Goal: Task Accomplishment & Management: Manage account settings

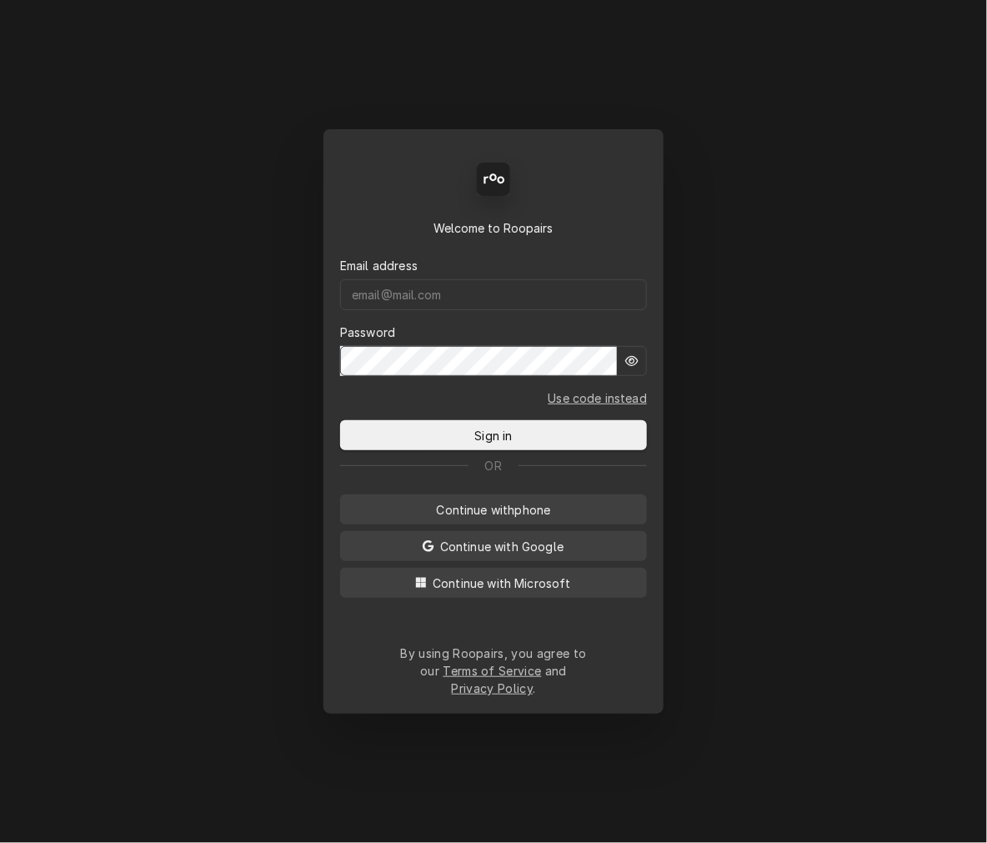
click at [469, 293] on div "Email address" at bounding box center [493, 283] width 307 height 53
click at [456, 310] on input "Dynamic Content Wrapper" at bounding box center [493, 294] width 307 height 31
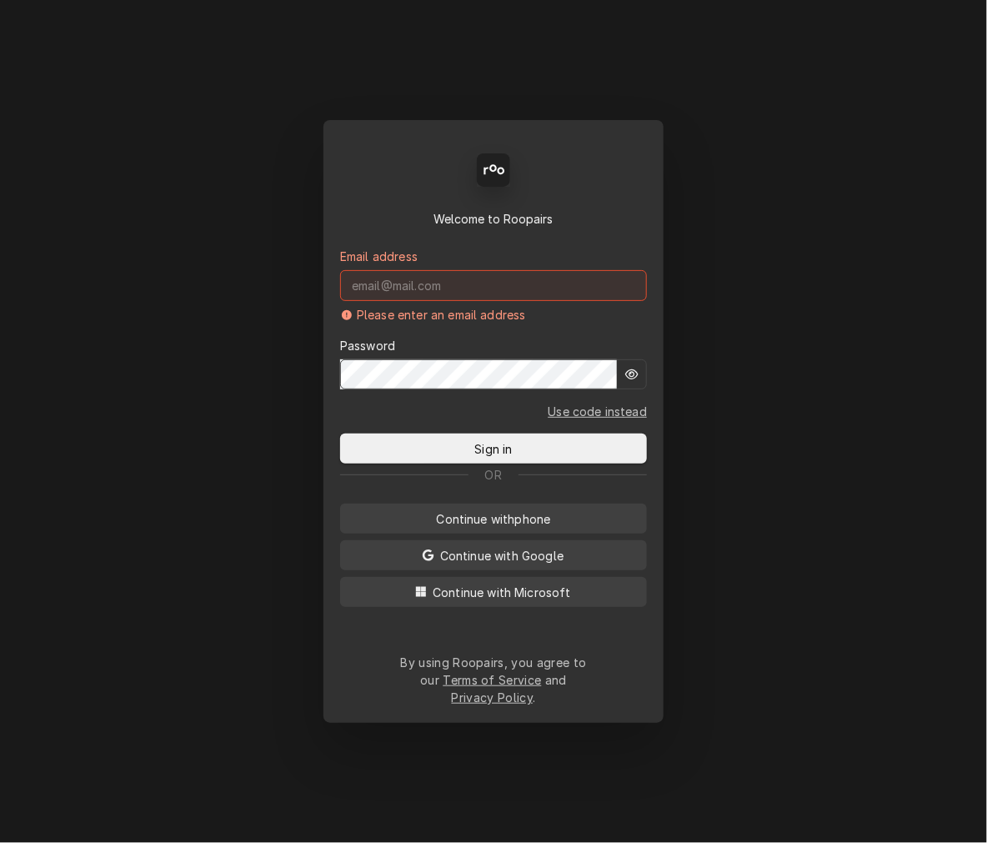
type input "mel@rinobeverage.com"
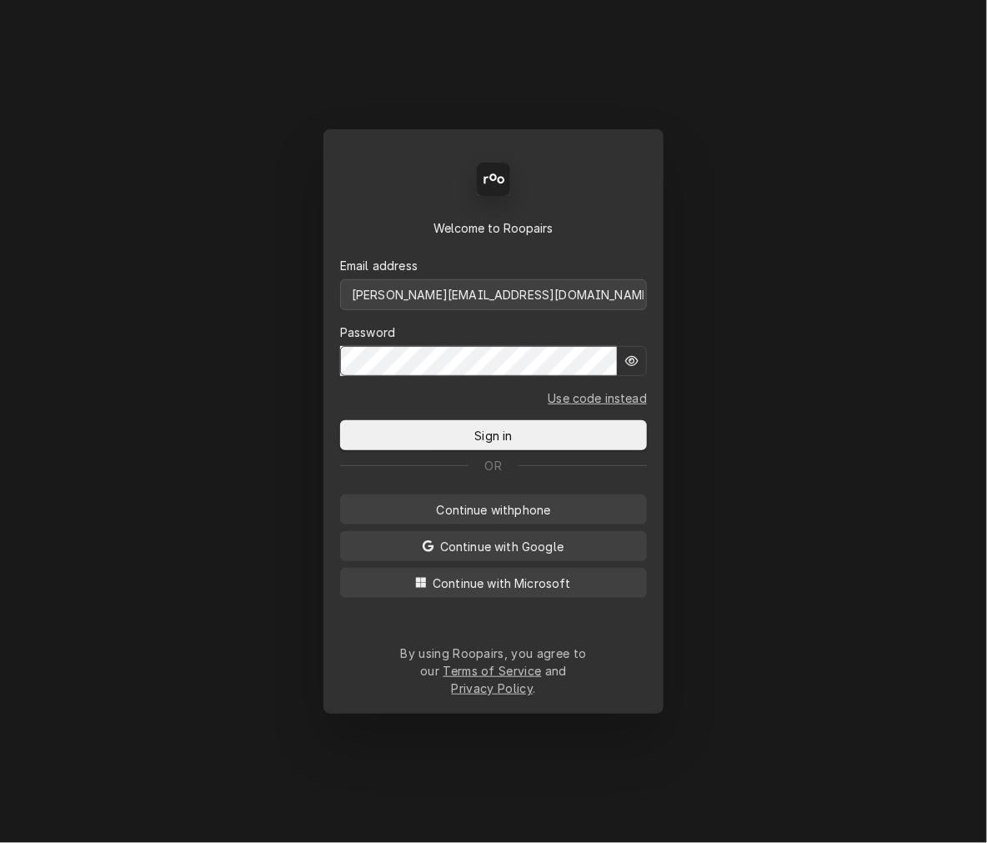
click at [340, 420] on button "Sign in" at bounding box center [493, 435] width 307 height 30
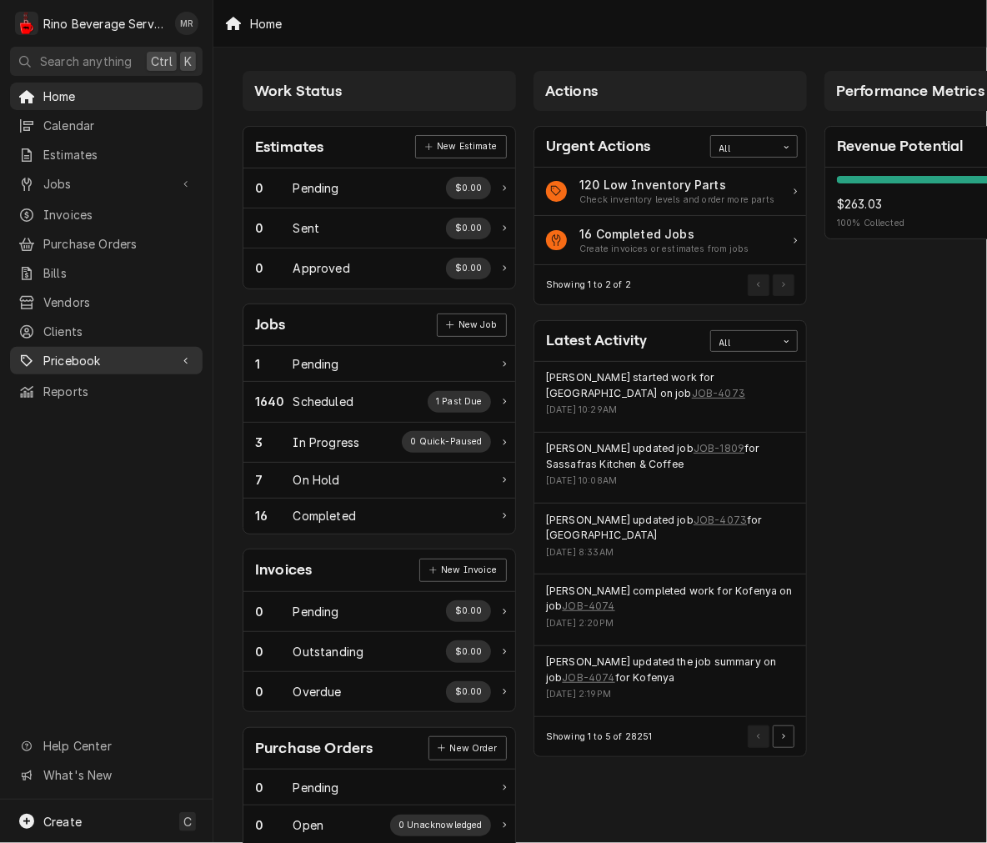
click at [86, 354] on span "Pricebook" at bounding box center [106, 361] width 126 height 18
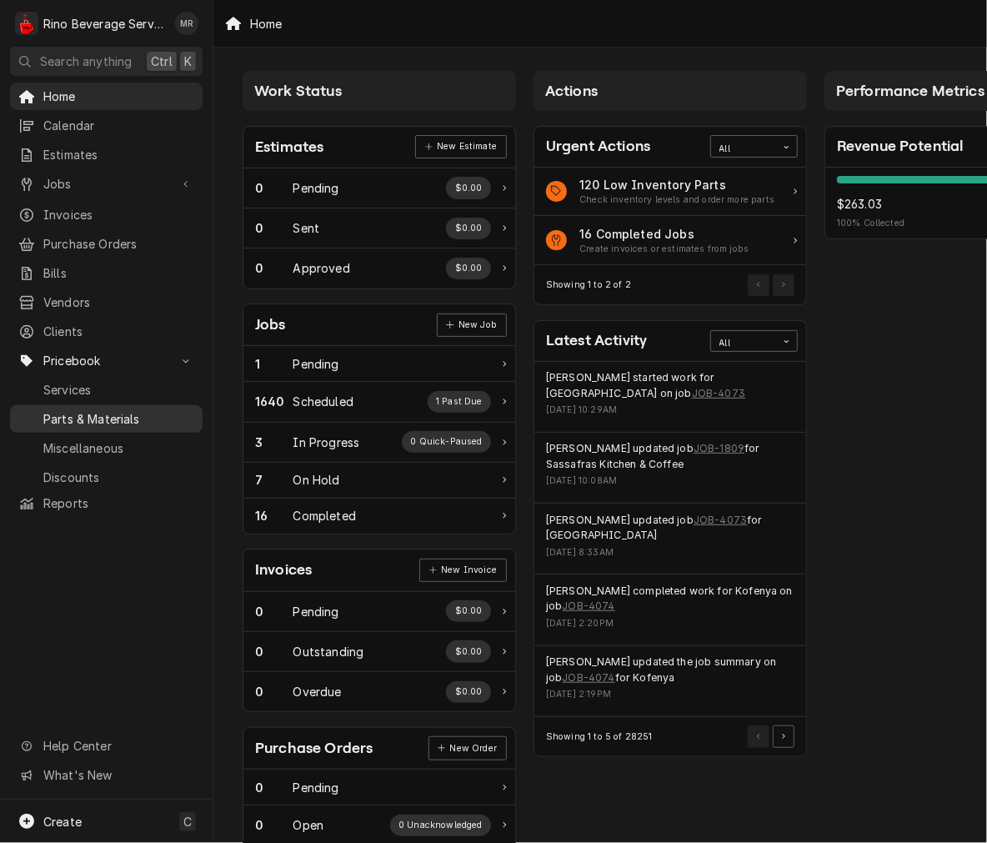
click at [57, 410] on span "Parts & Materials" at bounding box center [118, 419] width 151 height 18
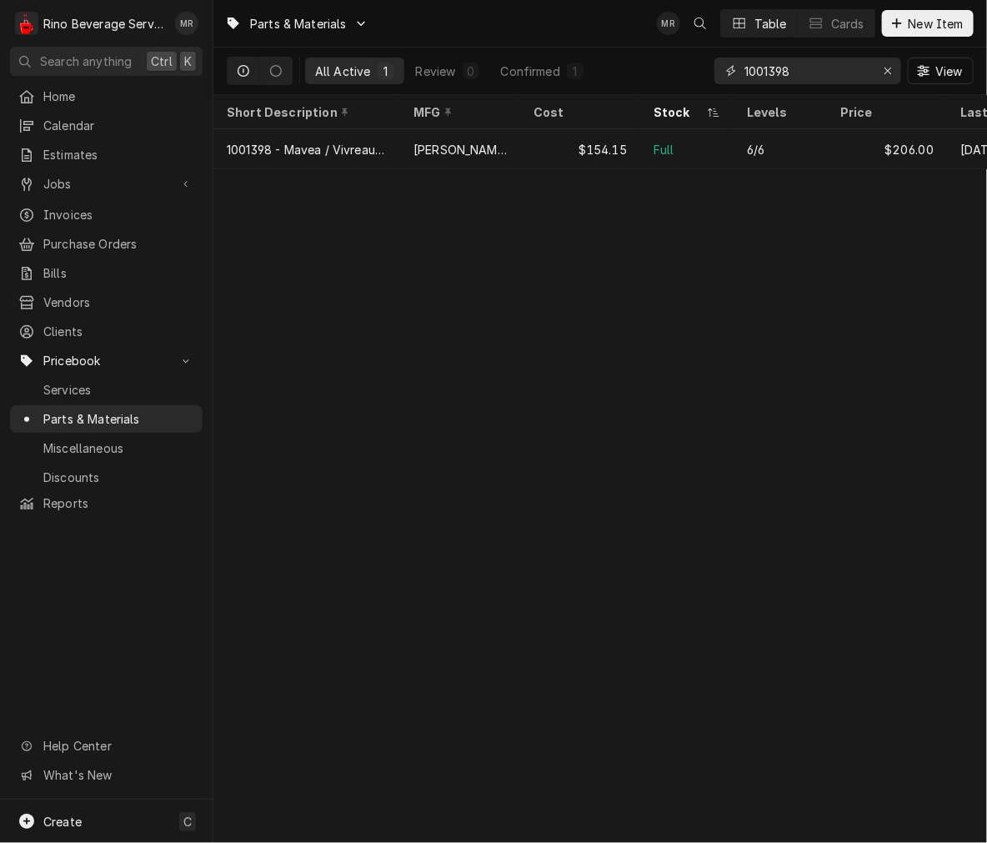
click at [796, 78] on input "1001398" at bounding box center [807, 71] width 125 height 27
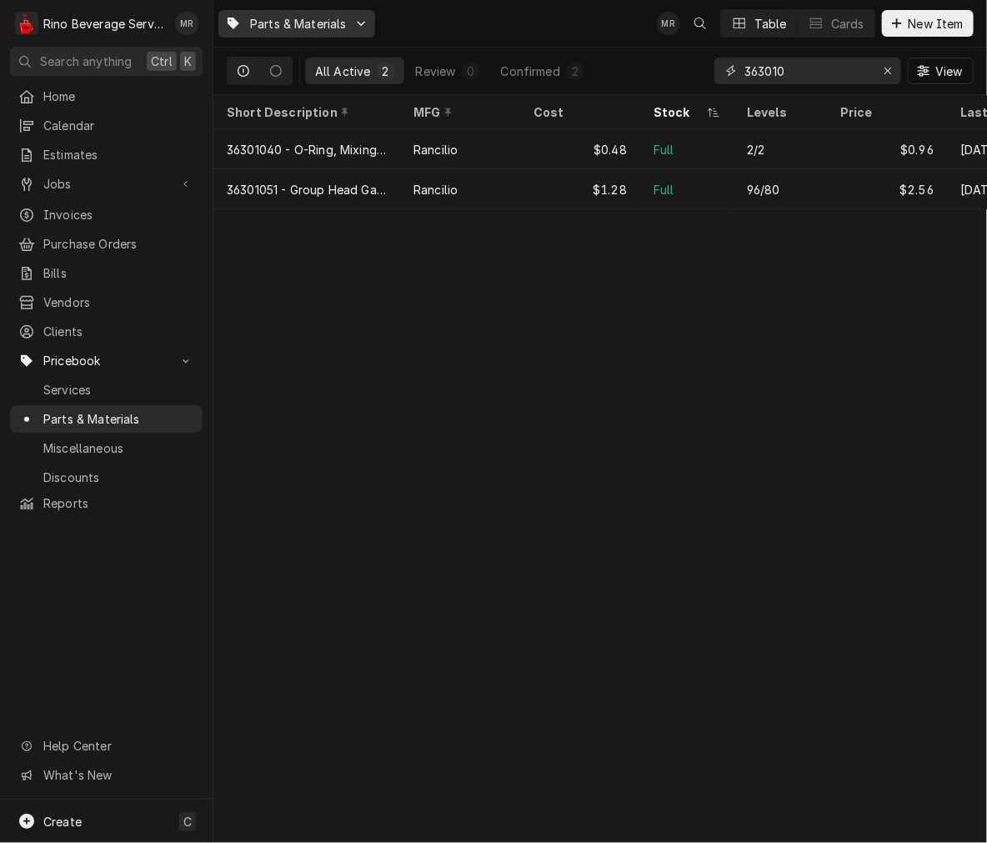
type input "363010"
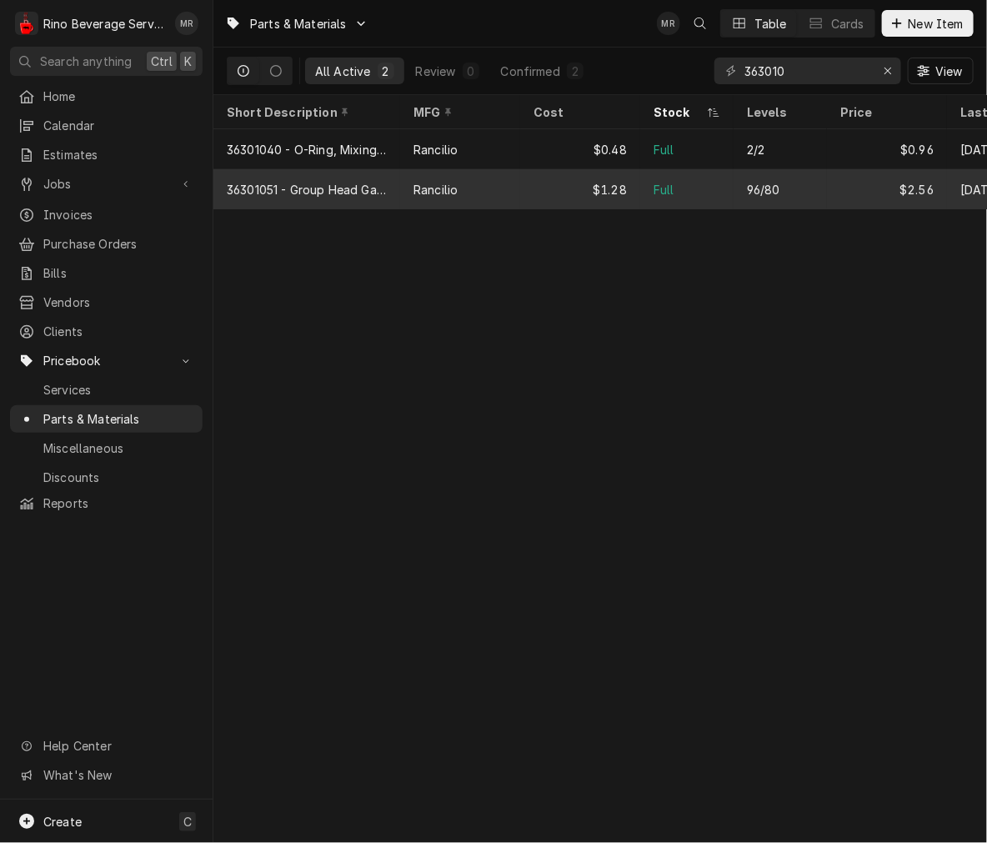
click at [578, 186] on div "$1.28" at bounding box center [580, 189] width 120 height 40
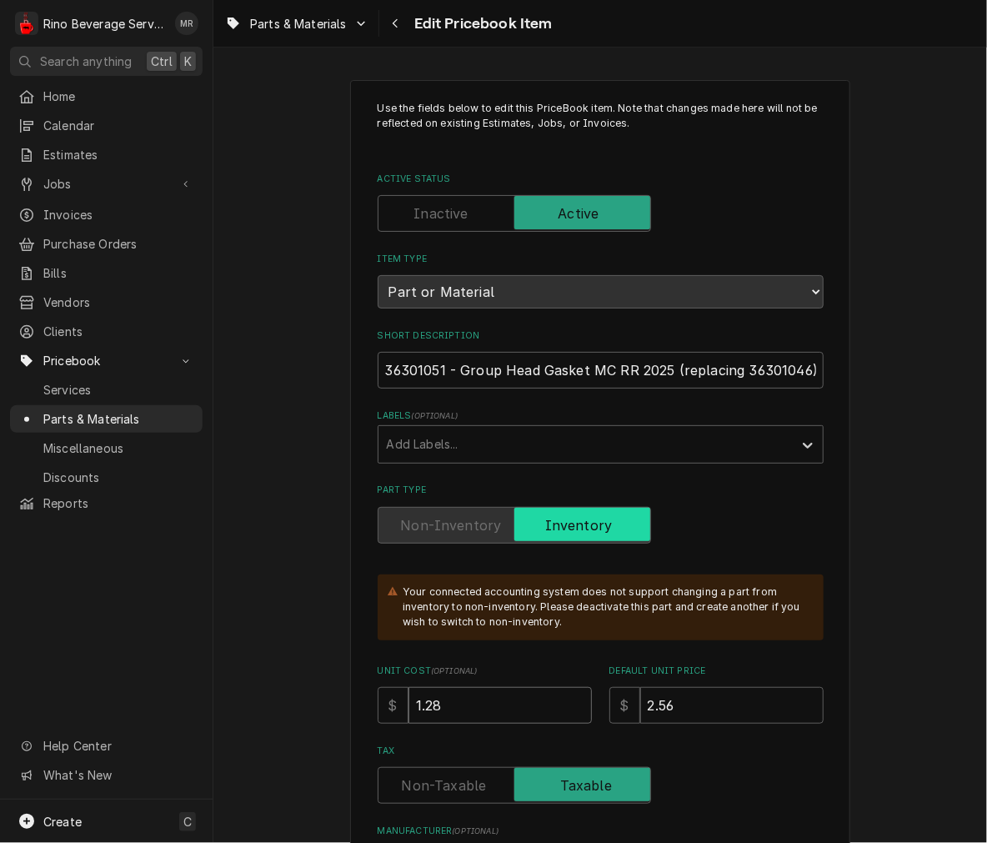
drag, startPoint x: 498, startPoint y: 697, endPoint x: 278, endPoint y: 693, distance: 220.2
type textarea "x"
type input "2"
type textarea "x"
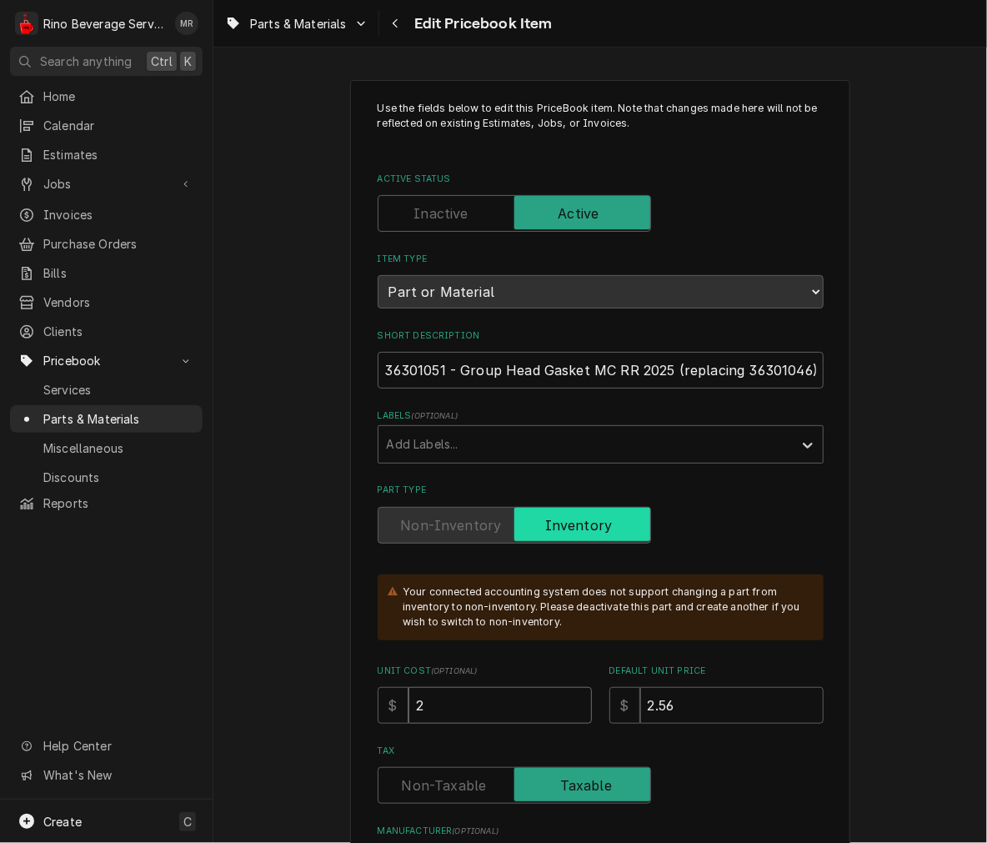
type input "2.5"
type textarea "x"
type input "2.56"
drag, startPoint x: 677, startPoint y: 702, endPoint x: 428, endPoint y: 712, distance: 249.5
click at [428, 712] on div "Unit Cost ( optional ) $ 2.56 Default Unit Price $ 2.56" at bounding box center [601, 694] width 446 height 59
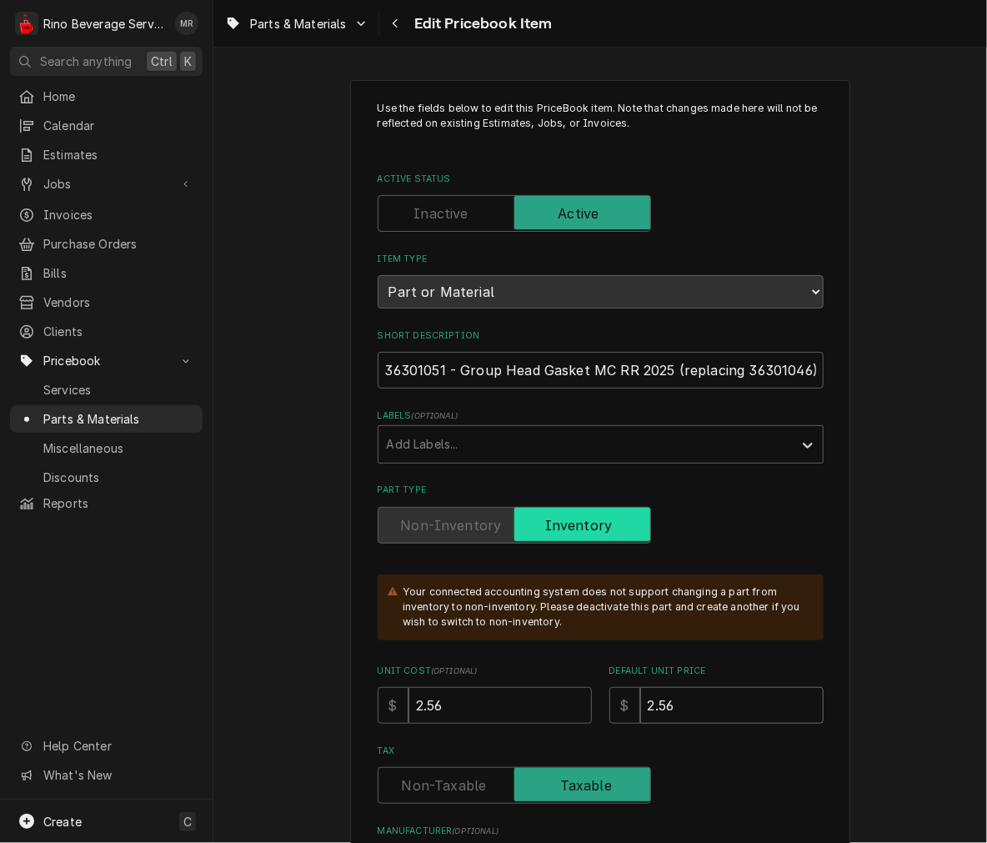
type textarea "x"
type input "5"
type textarea "x"
type input "5.1"
type textarea "x"
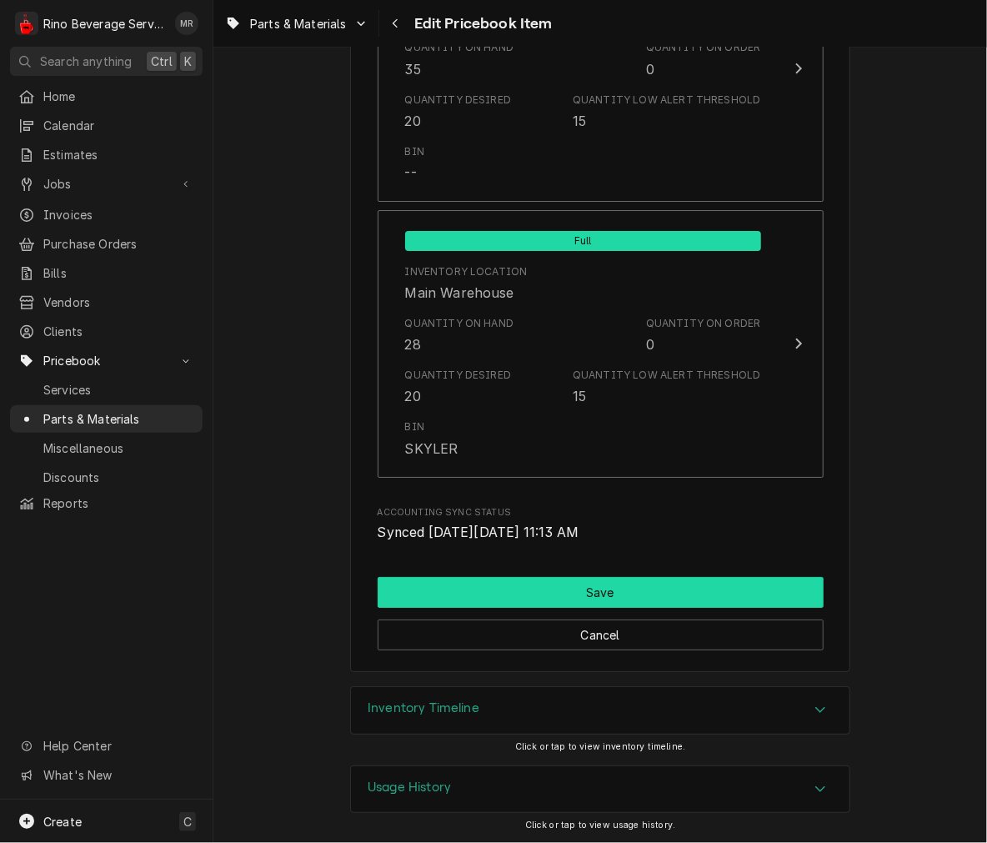
type input "5.12"
click at [534, 587] on button "Save" at bounding box center [601, 592] width 446 height 31
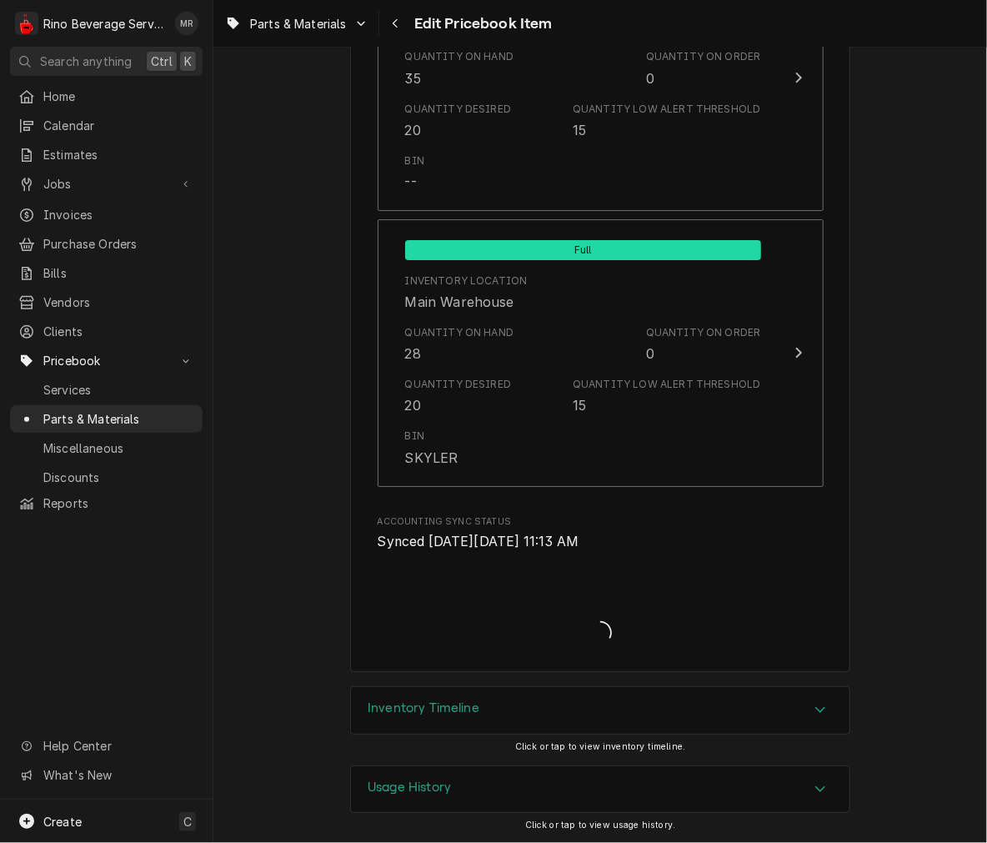
type textarea "x"
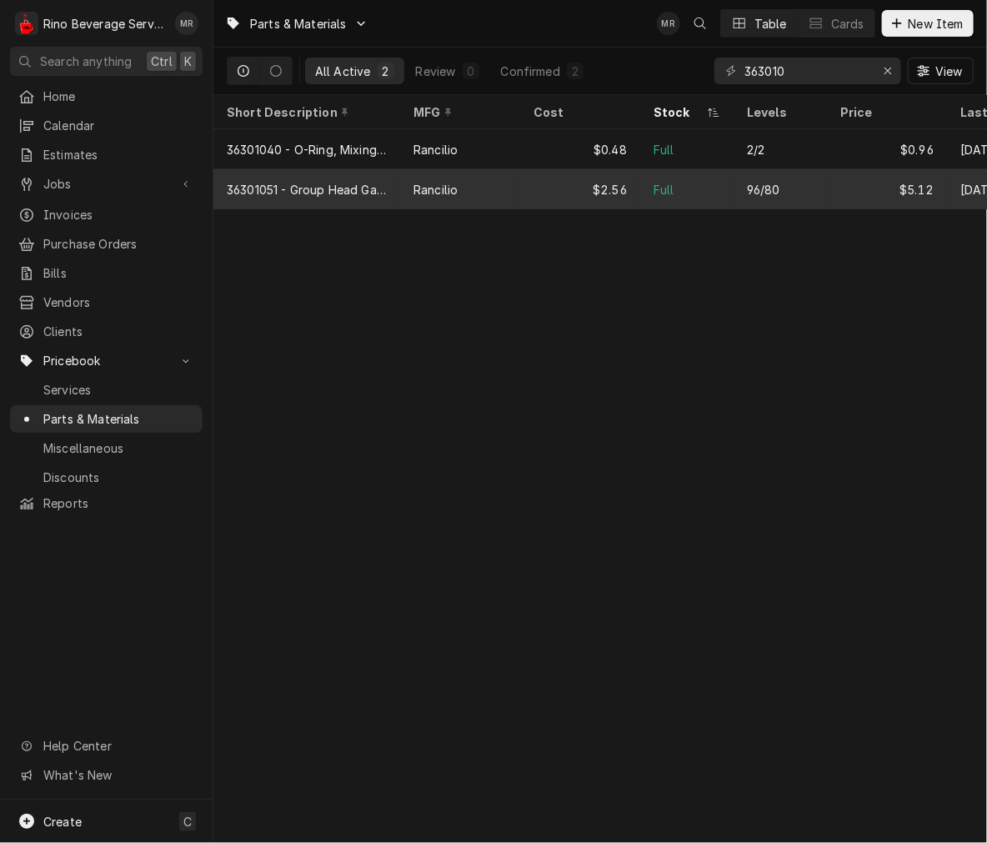
click at [612, 180] on div "$2.56" at bounding box center [580, 189] width 120 height 40
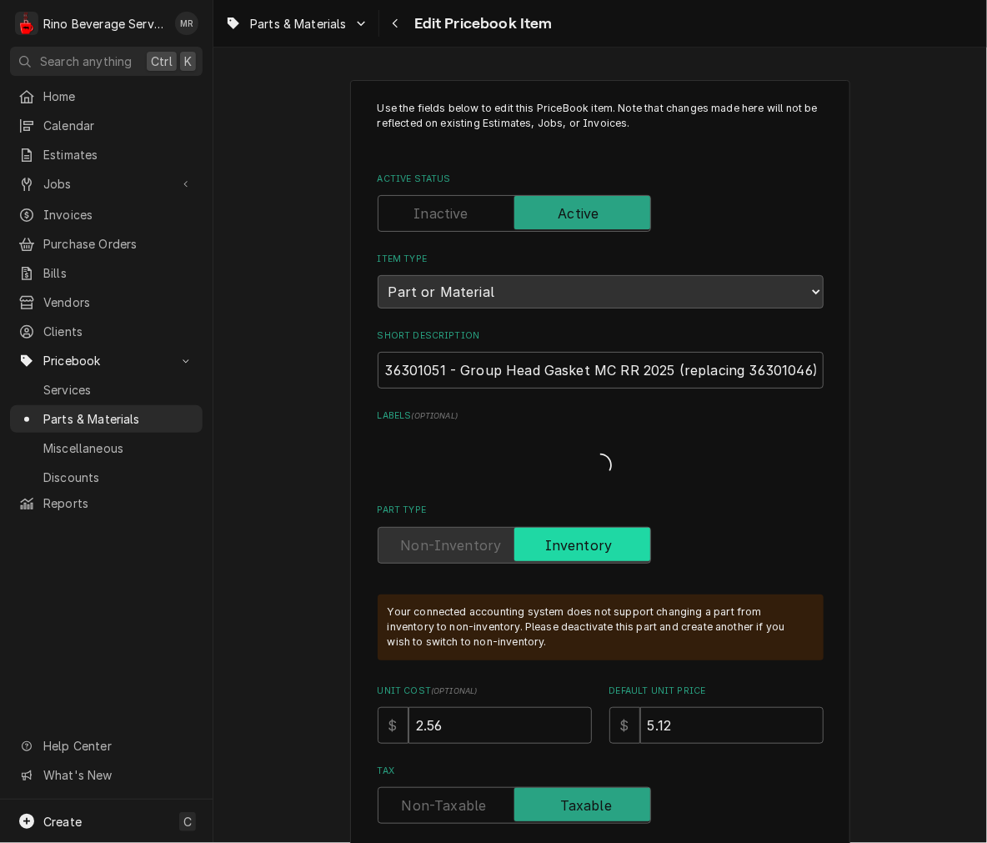
type textarea "x"
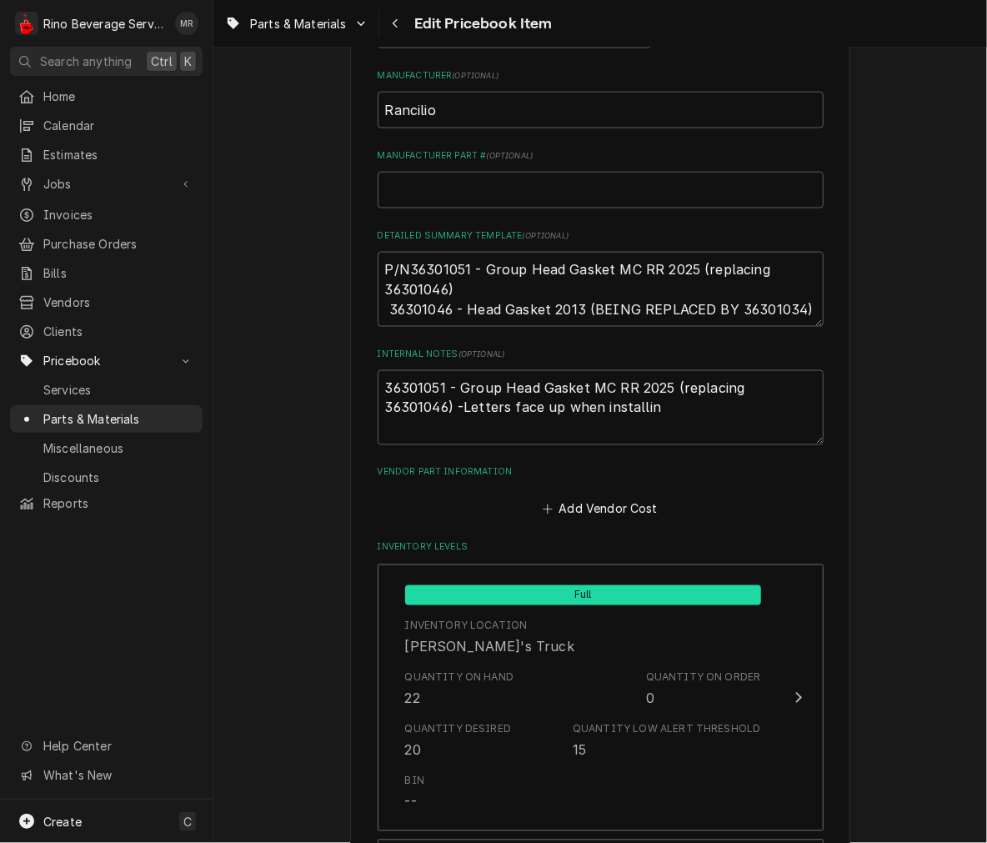
scroll to position [745, 0]
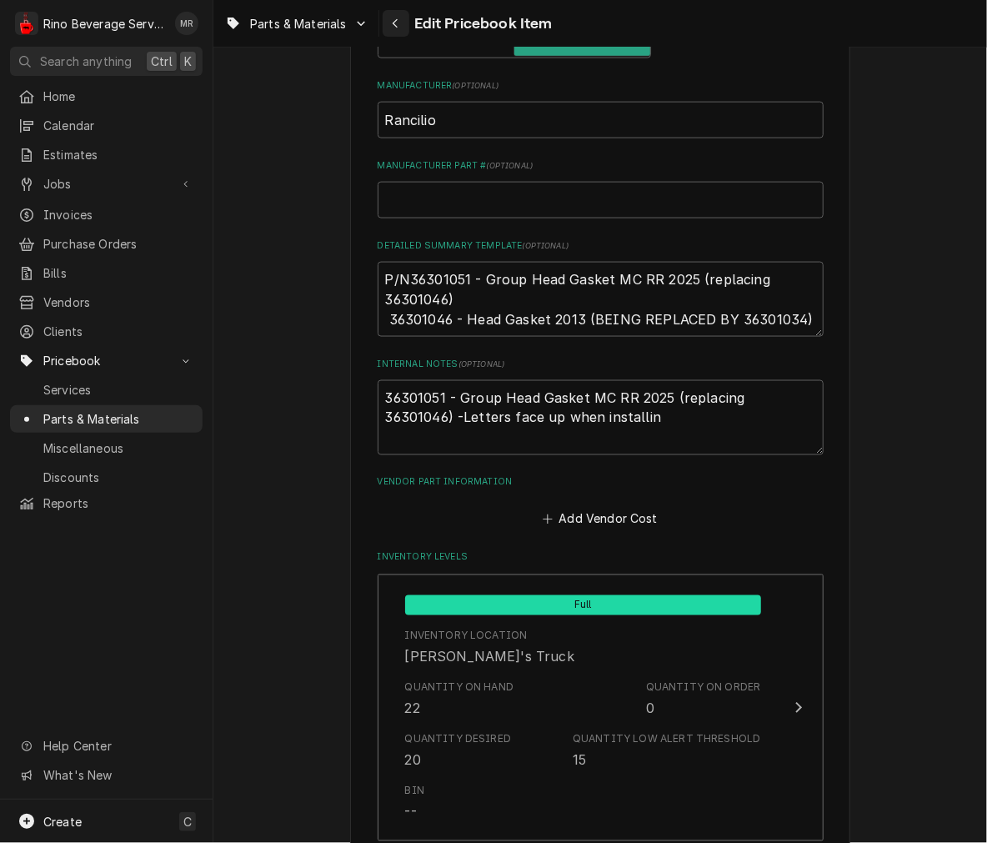
click at [404, 22] on div "Navigate back" at bounding box center [396, 23] width 17 height 17
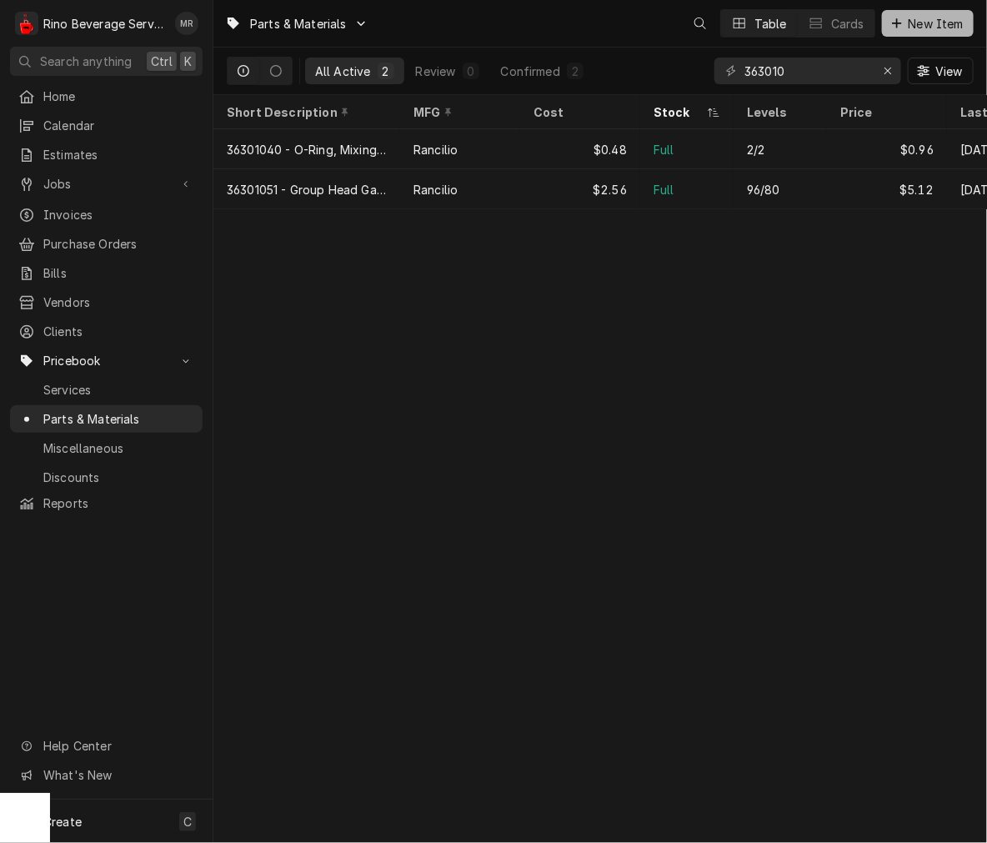
click at [940, 23] on span "New Item" at bounding box center [936, 24] width 62 height 18
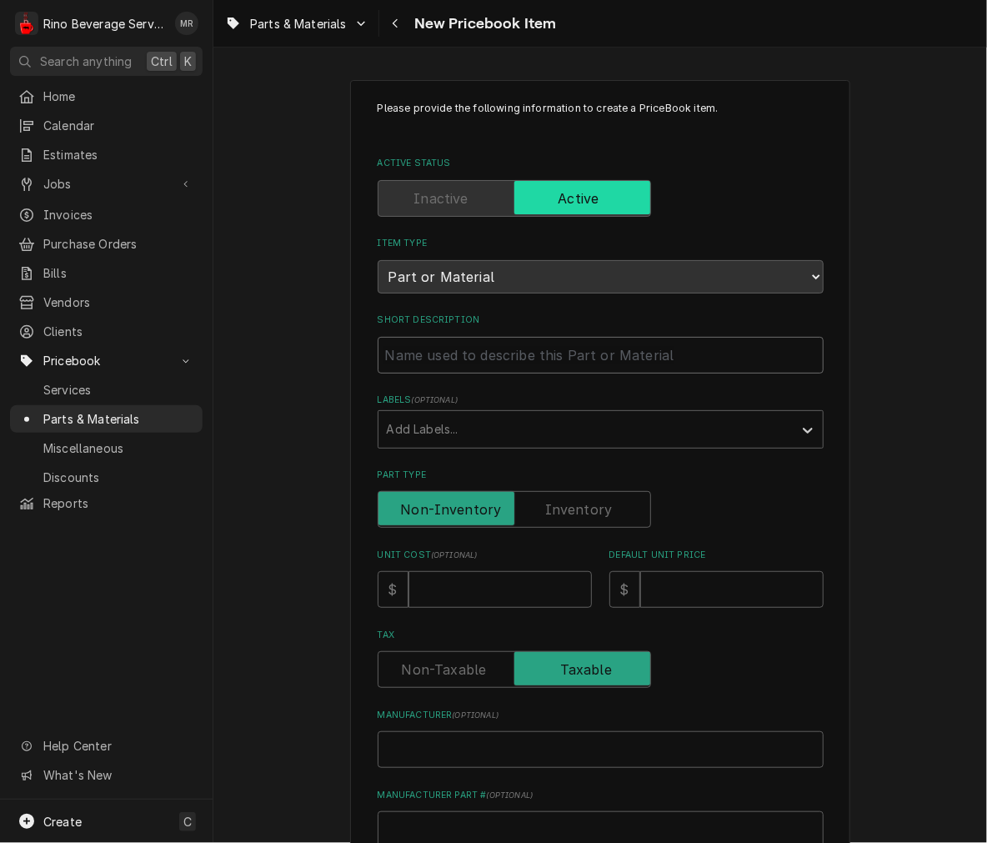
click at [574, 340] on input "Short Description" at bounding box center [601, 355] width 446 height 37
paste input "10060188 Handle/Knob, Hot Water Tap"
type textarea "x"
type input "10060188 Handle/Knob, Hot Water Tap"
click at [382, 349] on input "10060188 Handle/Knob, Hot Water Tap" at bounding box center [601, 355] width 446 height 37
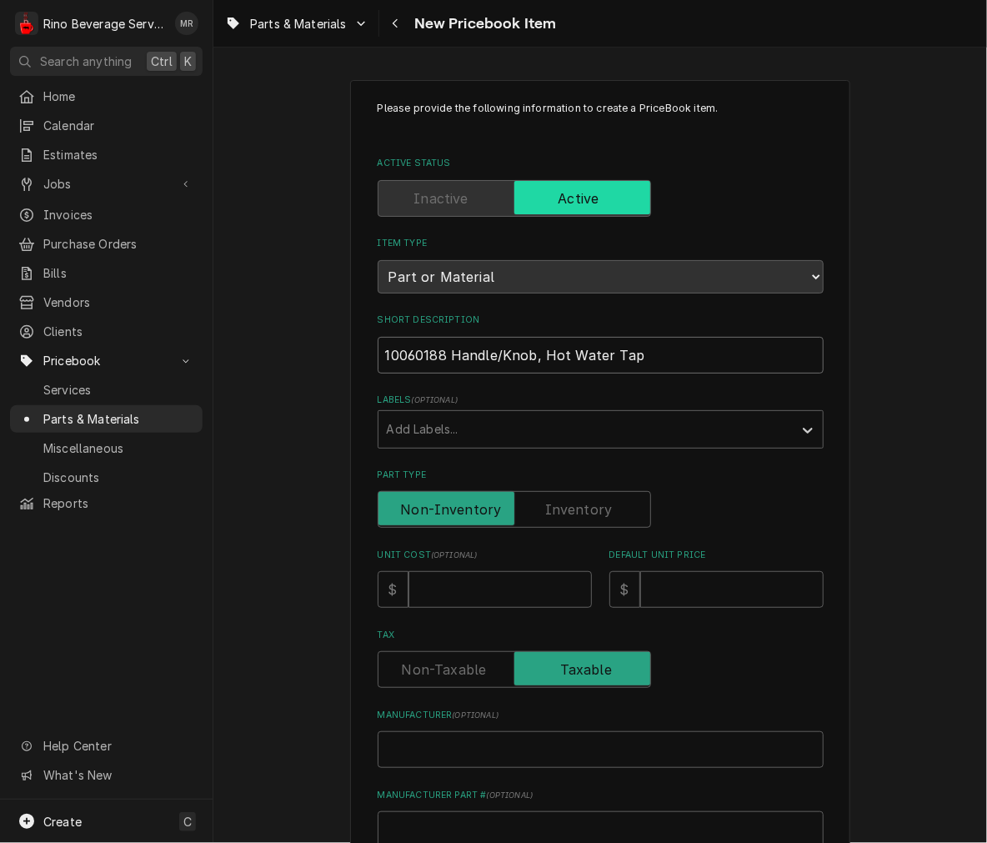
type textarea "x"
type input "10060188 Handle/Knob, Hot Water Tap"
click at [443, 357] on input "10060188 Handle/Knob, Hot Water Tap" at bounding box center [601, 355] width 446 height 37
type textarea "x"
type input "10060188 -Handle/Knob, Hot Water Tap"
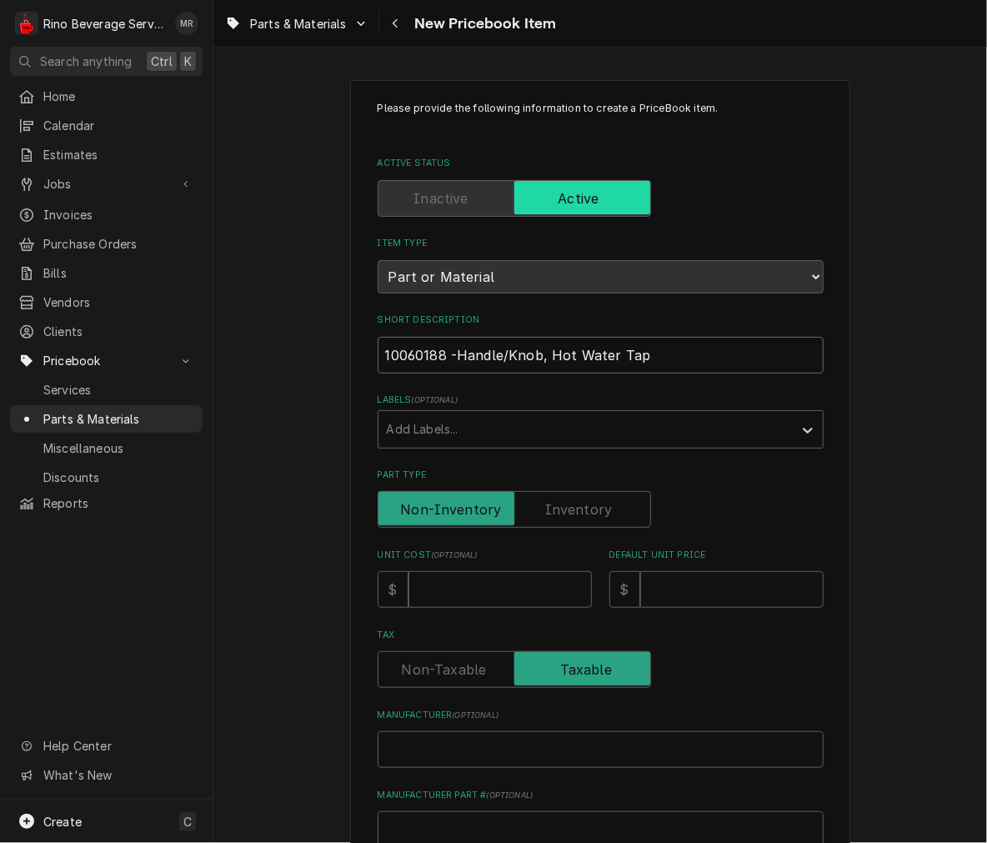
type textarea "x"
type input "10060188 - Handle/Knob, Hot Water Tap"
click at [607, 515] on input "Part Type" at bounding box center [514, 509] width 258 height 37
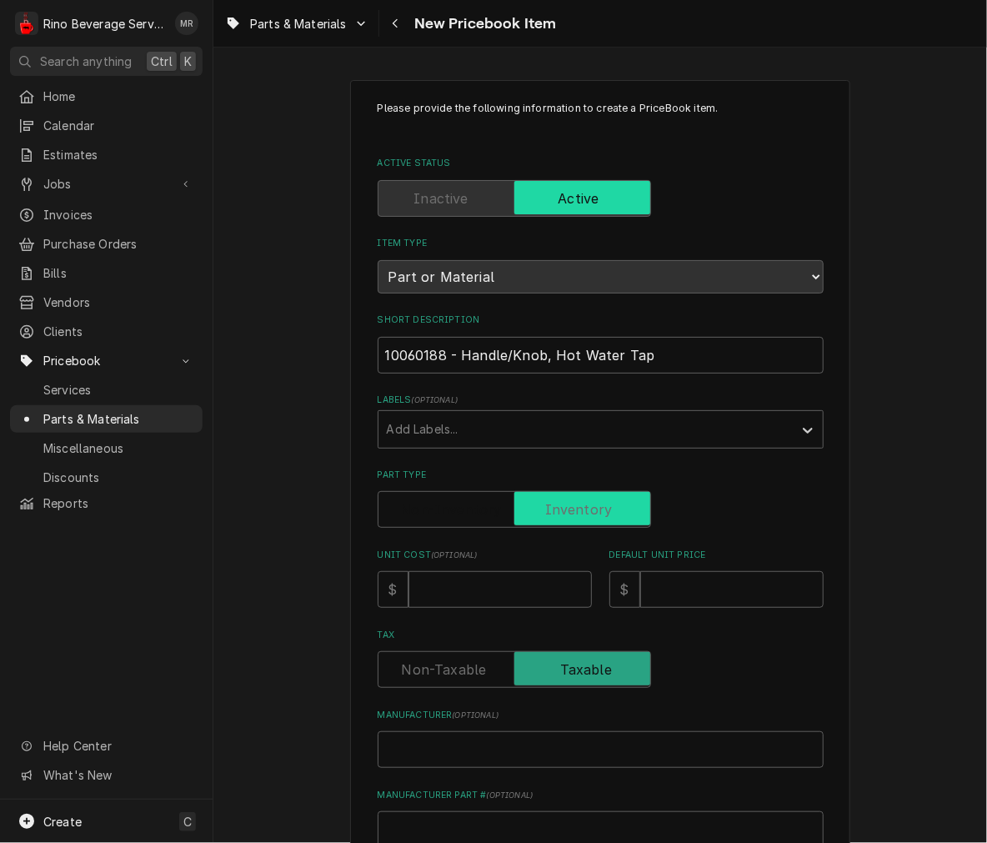
checkbox input "true"
click at [534, 579] on input "Unit Cost ( optional )" at bounding box center [500, 589] width 183 height 37
type textarea "x"
type input "31"
type textarea "x"
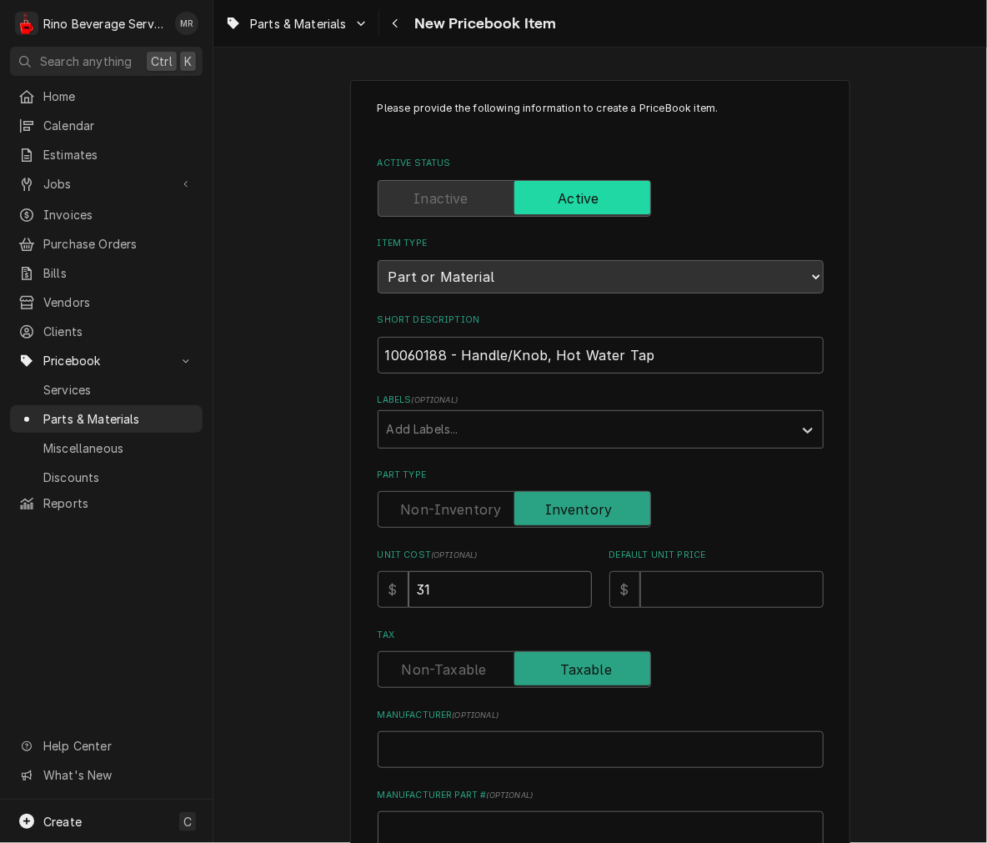
type input "31.4"
type textarea "x"
type input "31.44"
type textarea "x"
type input "6"
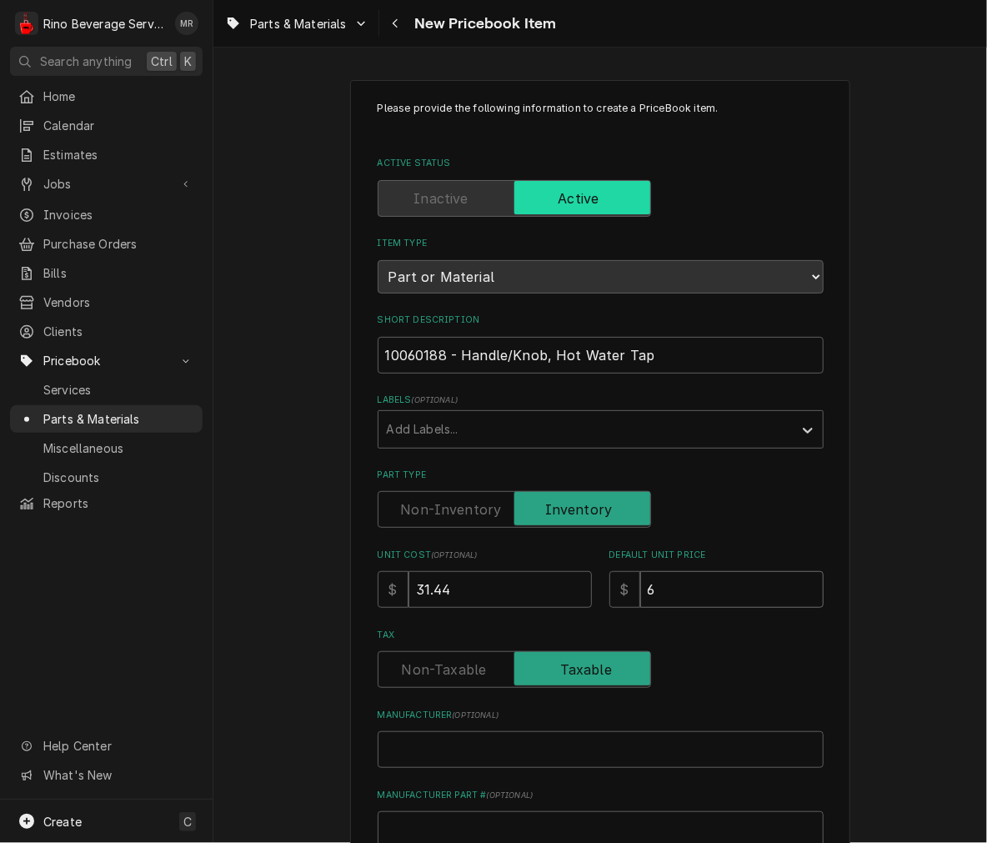
type textarea "x"
type input "62"
type textarea "x"
type input "62.8"
type textarea "x"
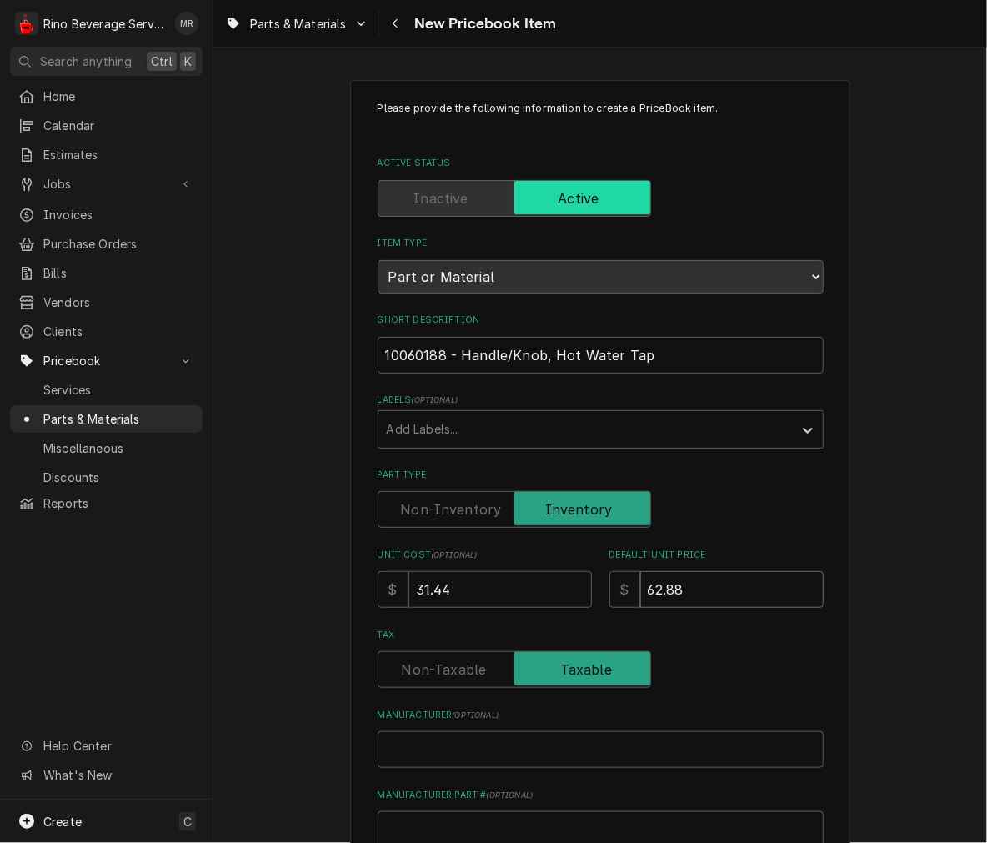
type input "62.88"
type textarea "x"
type input "R"
type textarea "x"
type input "Ra"
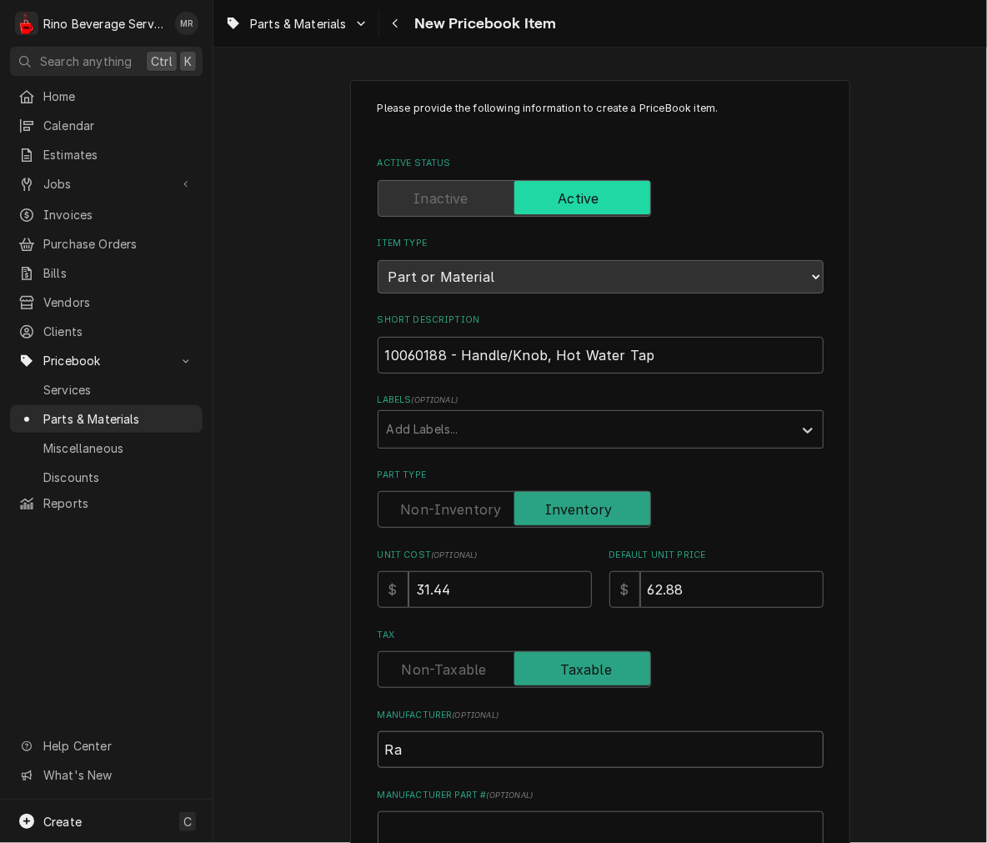
type textarea "x"
type input "Ran"
type textarea "x"
type input "Ranc"
type textarea "x"
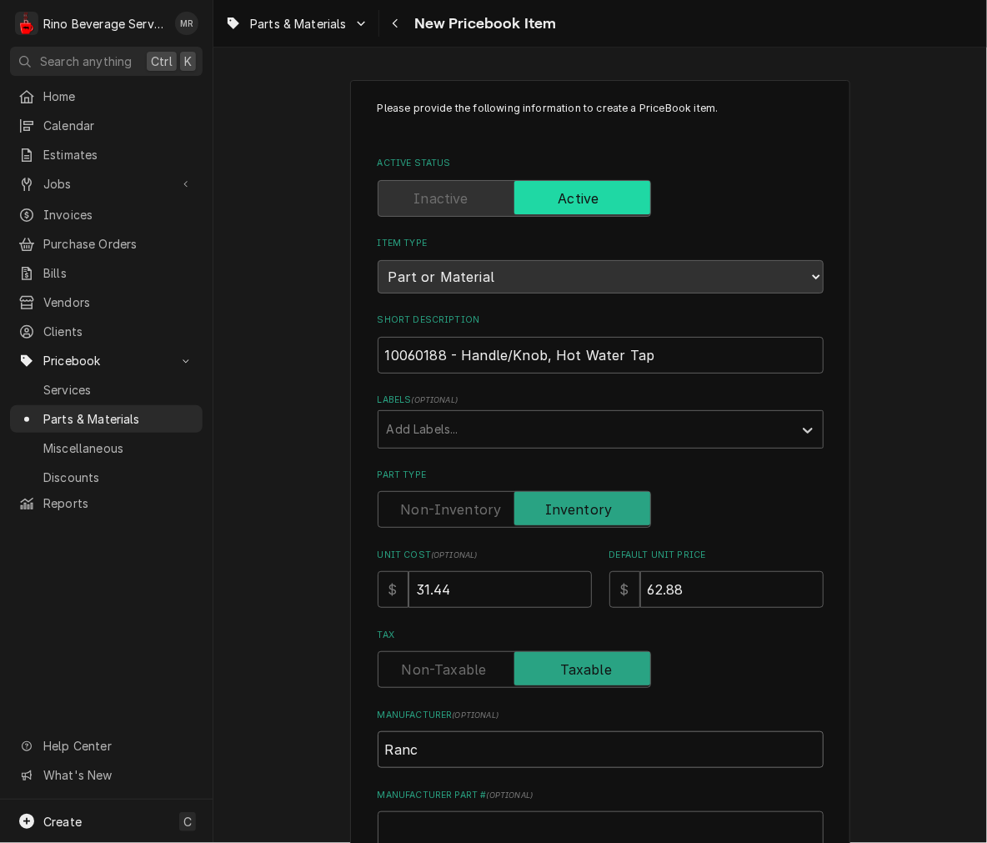
type input "Ranci"
type textarea "x"
type input "Rancil"
type textarea "x"
type input "Rancilio"
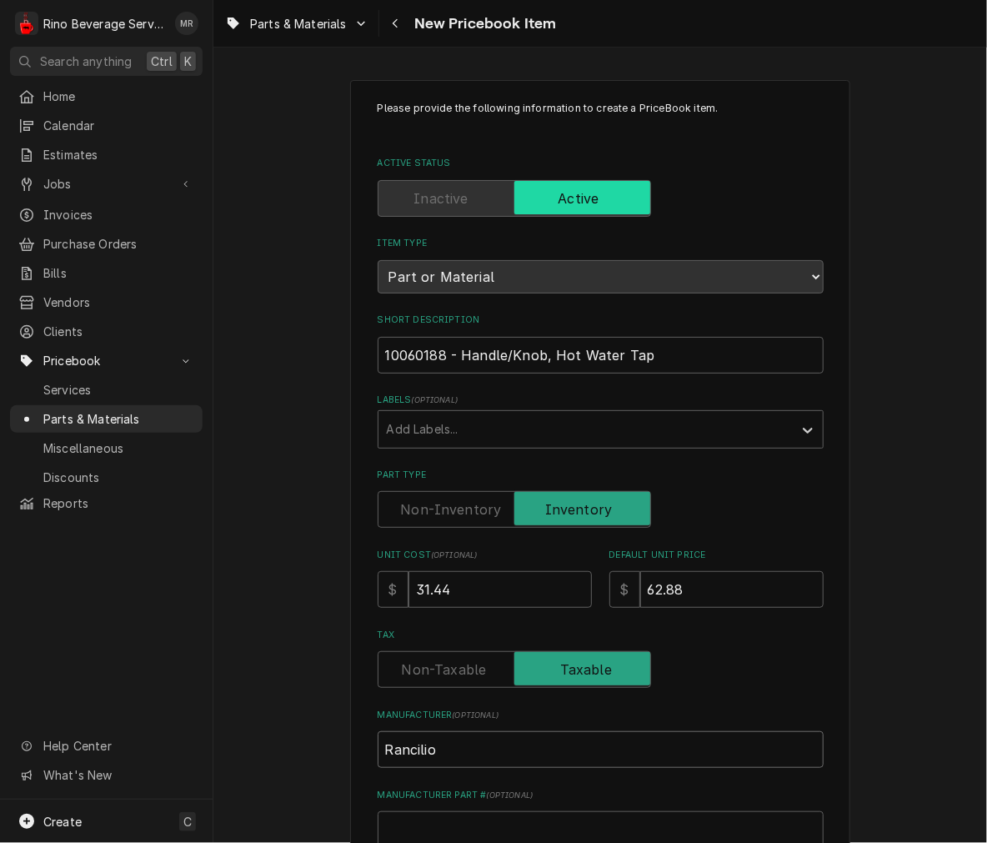
type textarea "x"
type input "Rancilio"
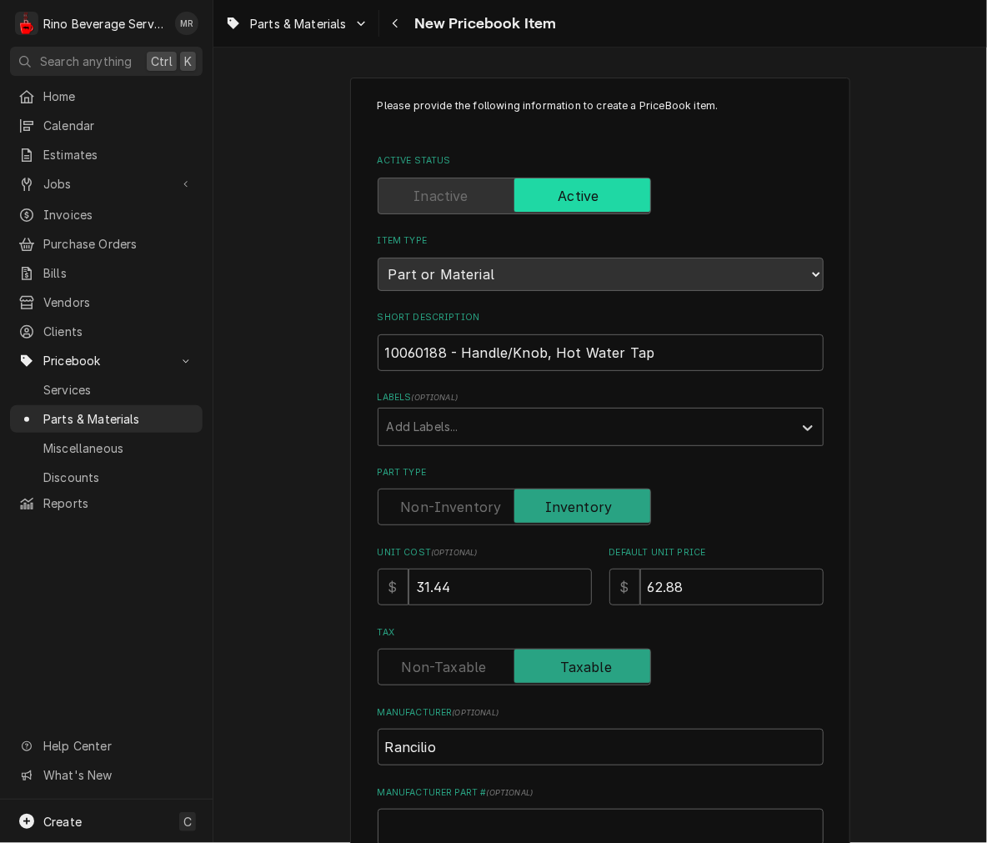
scroll to position [461, 0]
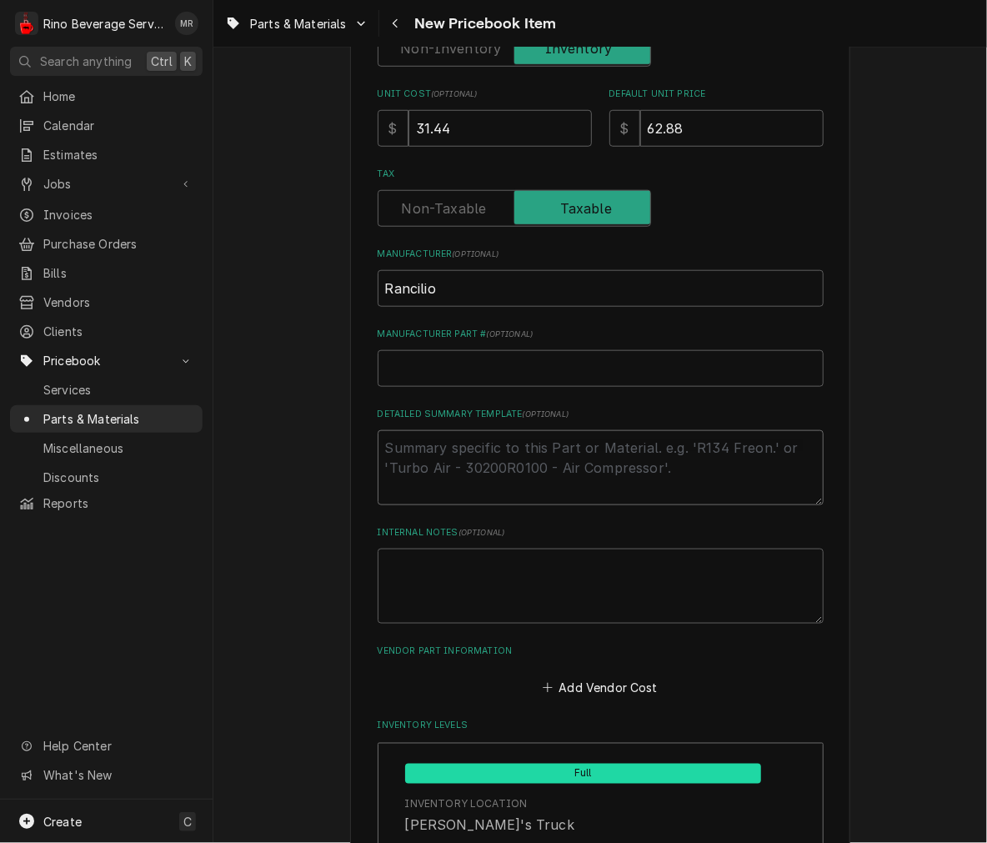
type textarea "x"
type textarea "P"
type textarea "x"
type textarea "P/"
type textarea "x"
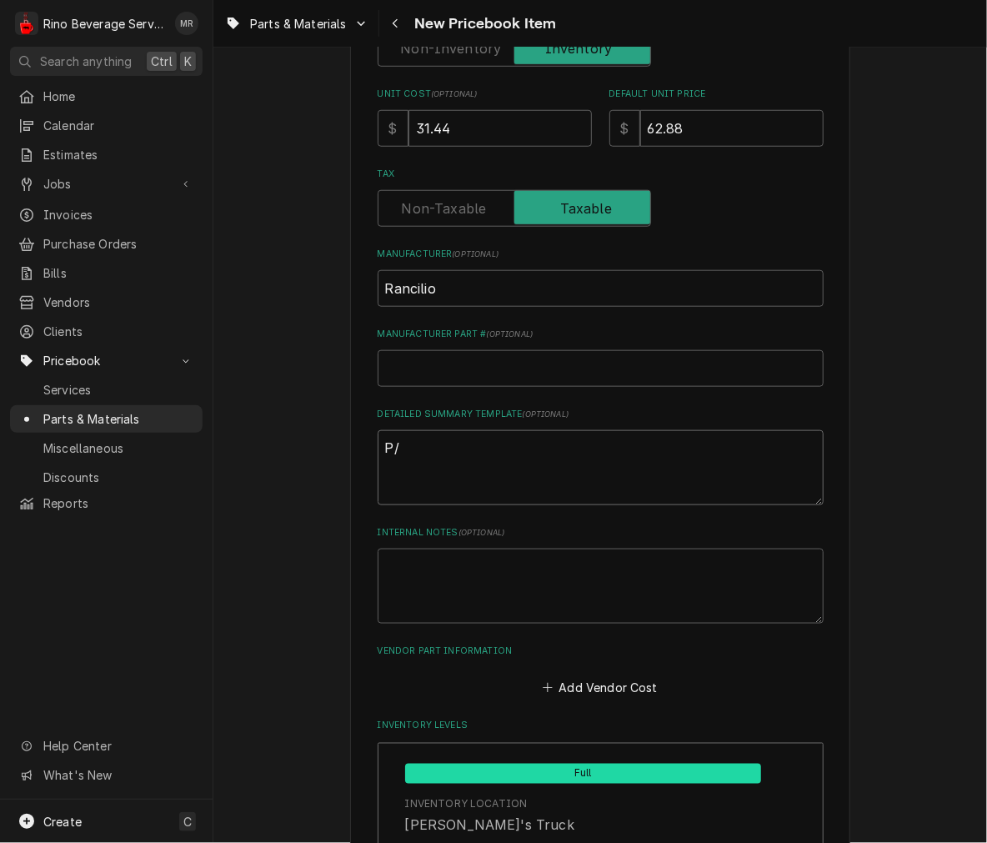
type textarea "P/N"
type textarea "x"
type textarea "P/N"
paste textarea "10060188 - Handle/Knob, Hot Water Tap"
type textarea "x"
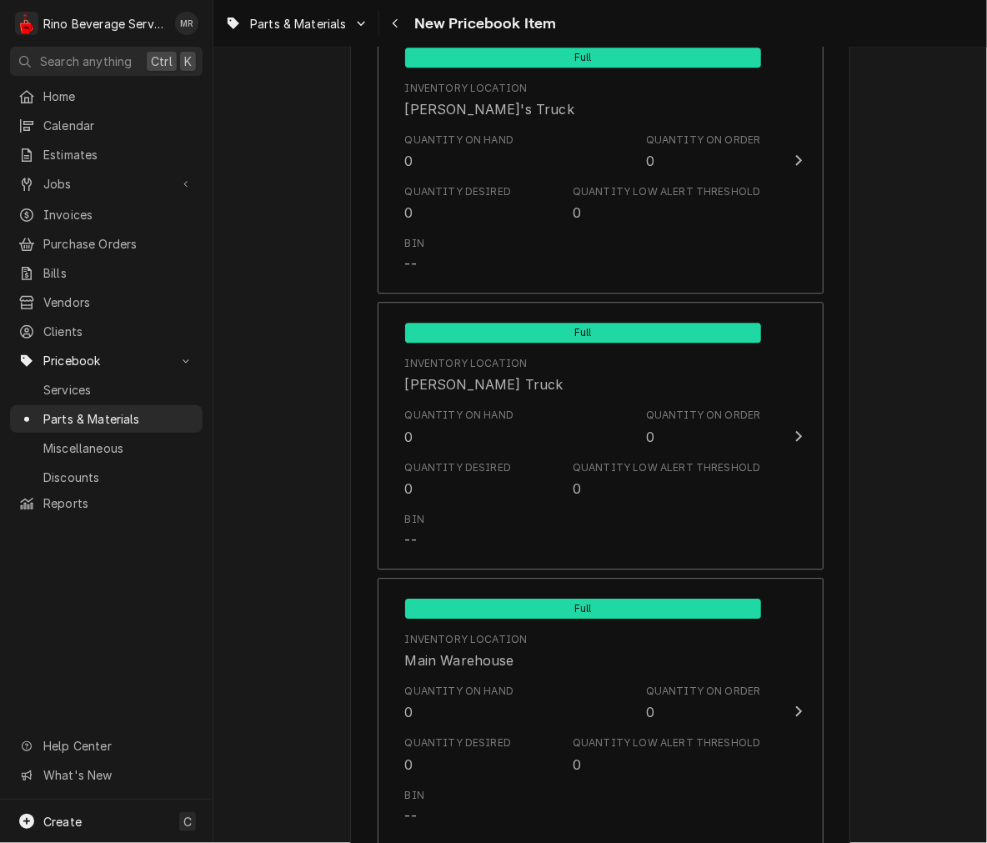
scroll to position [1564, 0]
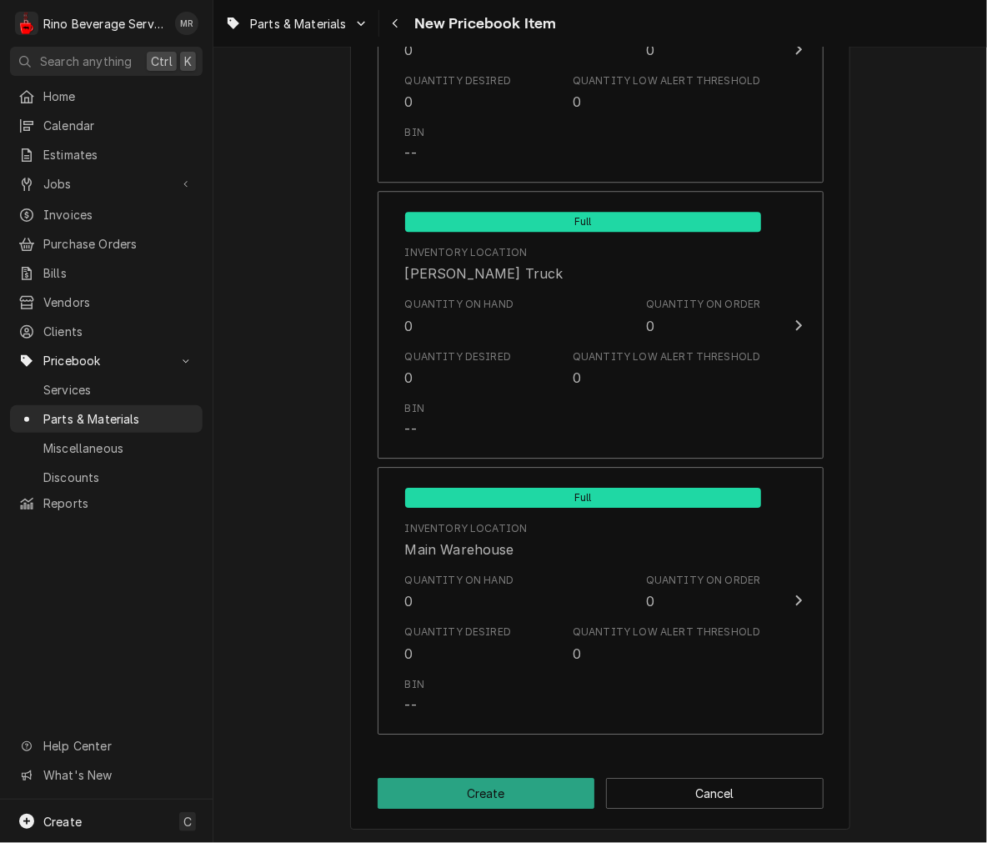
type textarea "P/N 10060188 - Handle/Knob, Hot Water Tap"
click at [512, 778] on button "Create" at bounding box center [487, 793] width 218 height 31
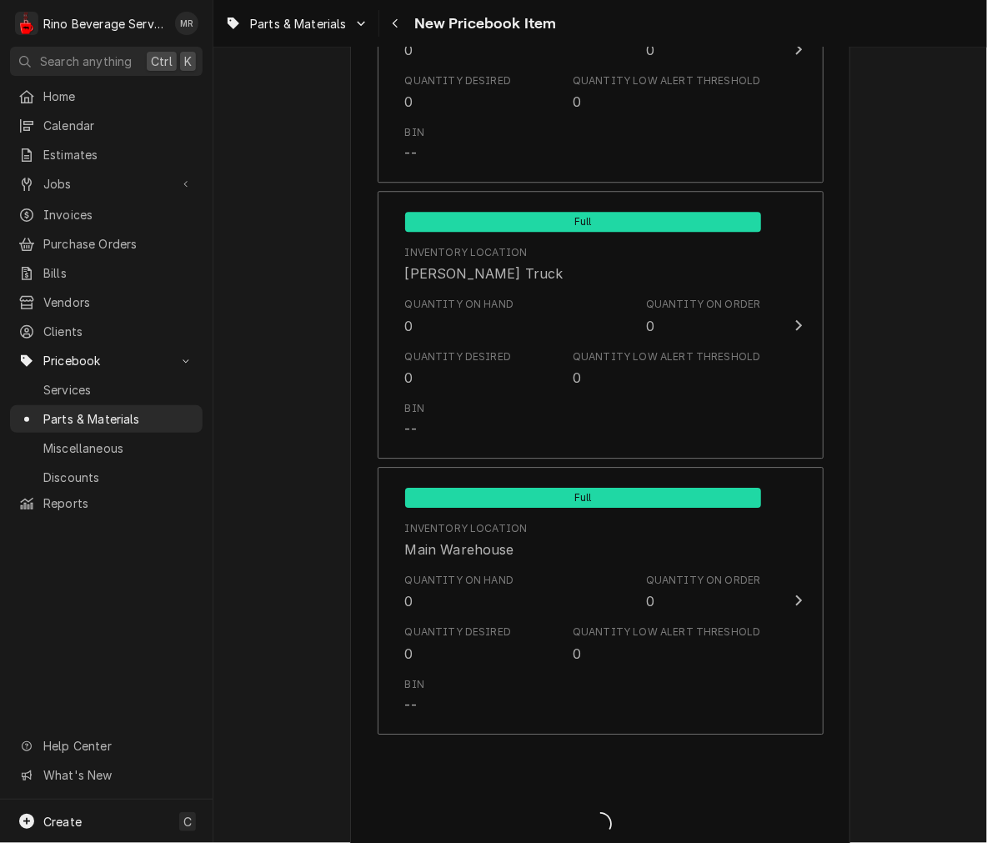
type textarea "x"
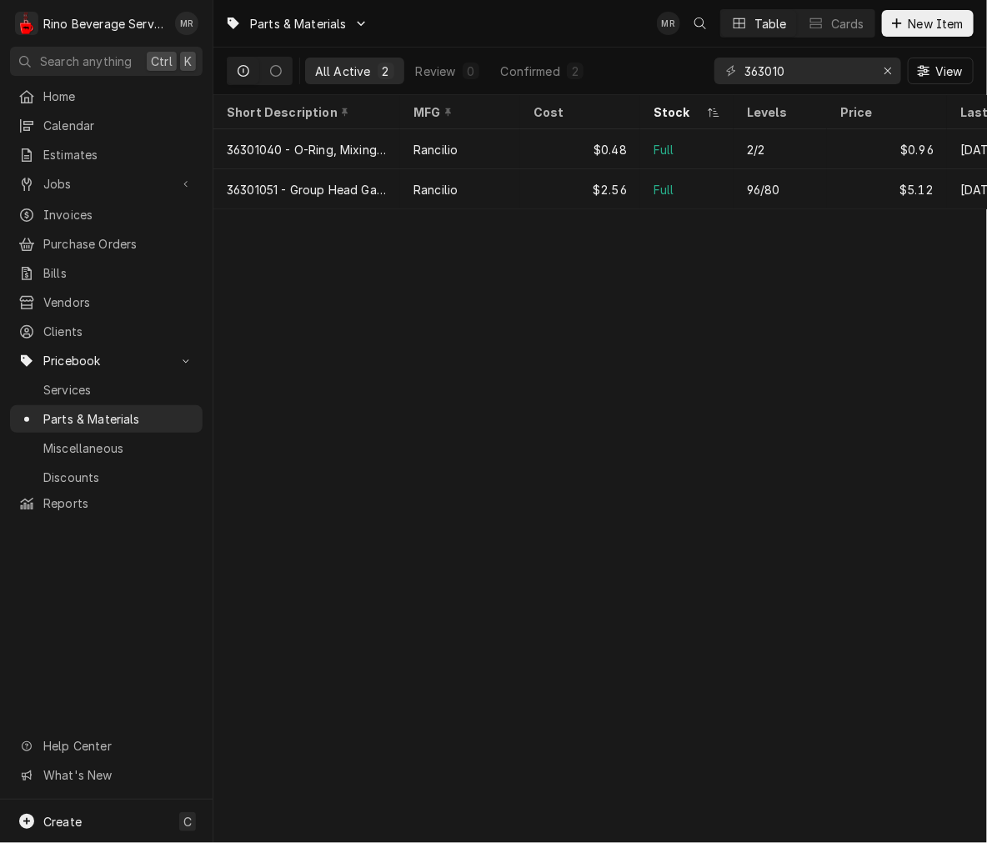
drag, startPoint x: 794, startPoint y: 53, endPoint x: 794, endPoint y: 73, distance: 20.0
click at [794, 73] on div "363010 View" at bounding box center [844, 71] width 259 height 47
click at [794, 73] on input "363010" at bounding box center [807, 71] width 125 height 27
paste input "10060188 - Handle/Knob, Hot Water Tap"
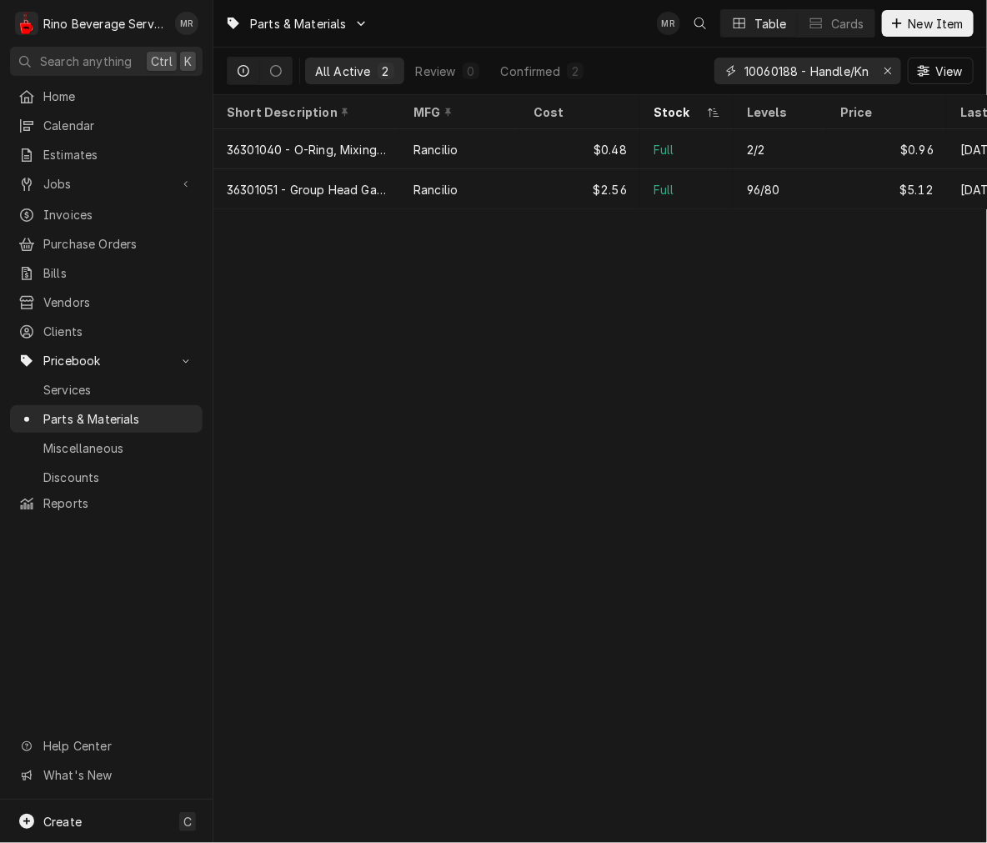
scroll to position [0, 104]
type input "10060188 - Handle/Knob, Hot Water Tap"
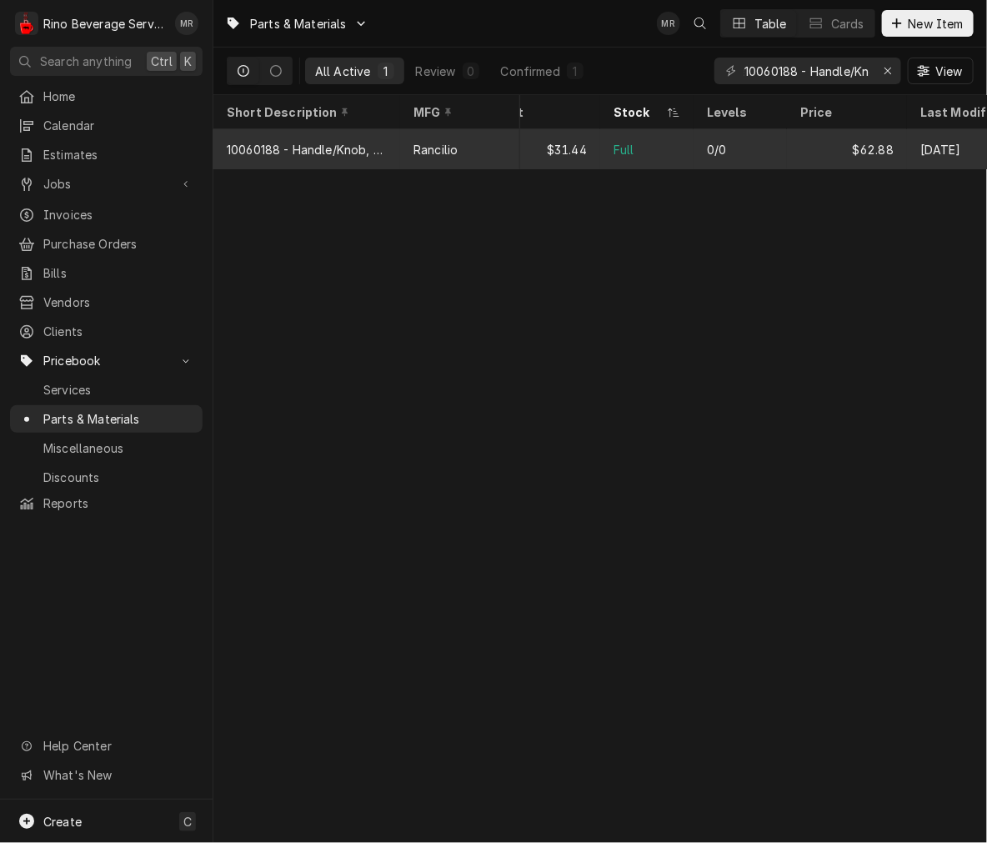
click at [459, 147] on div "Rancilio" at bounding box center [460, 149] width 120 height 40
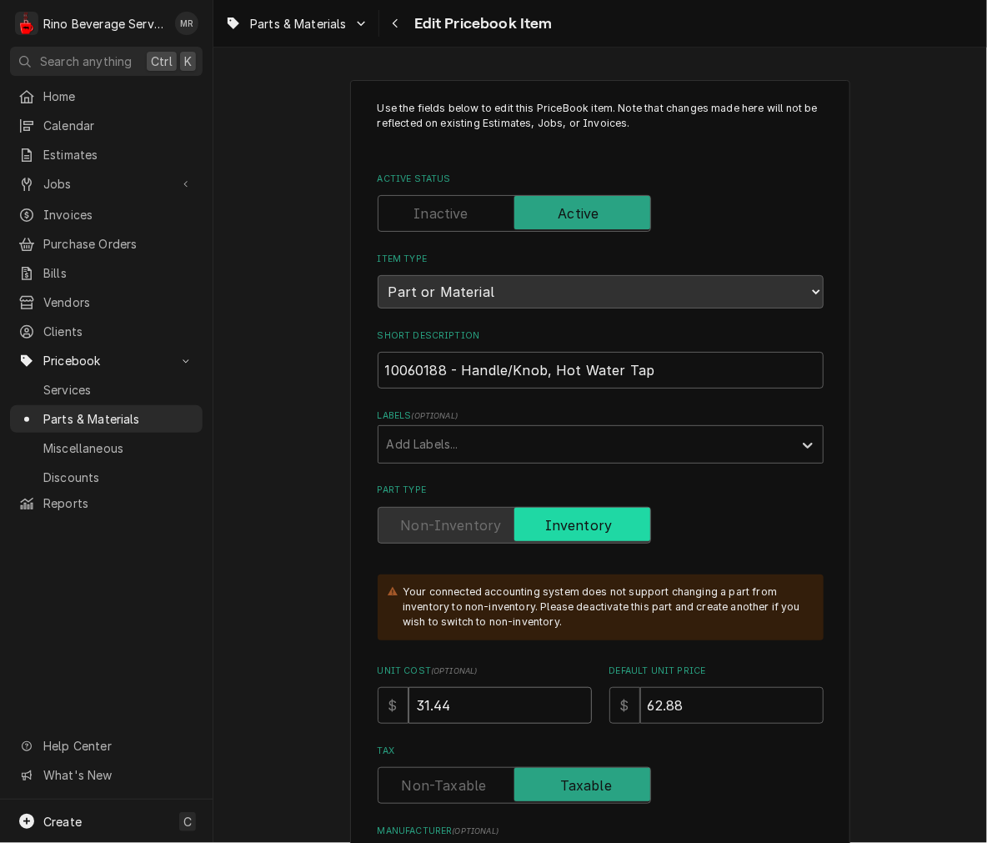
click at [490, 706] on input "31.44" at bounding box center [500, 705] width 183 height 37
type textarea "x"
type input "31.4"
type textarea "x"
type input "31"
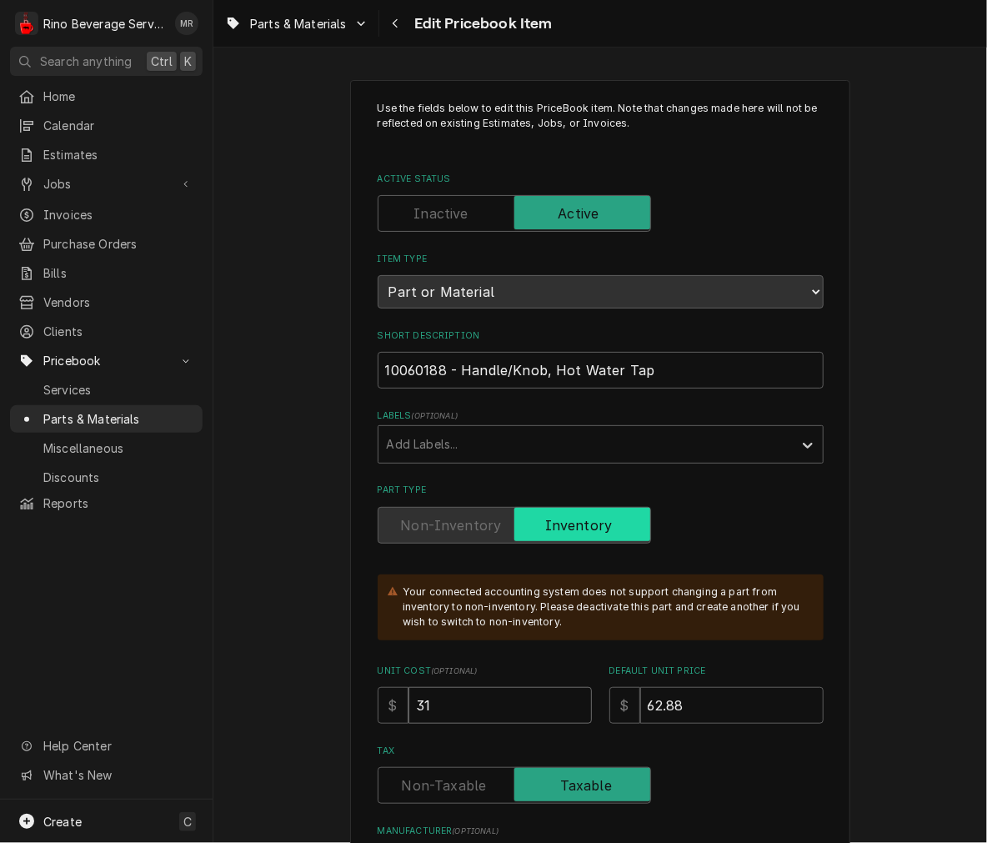
type textarea "x"
type input "3"
type textarea "x"
type input "2"
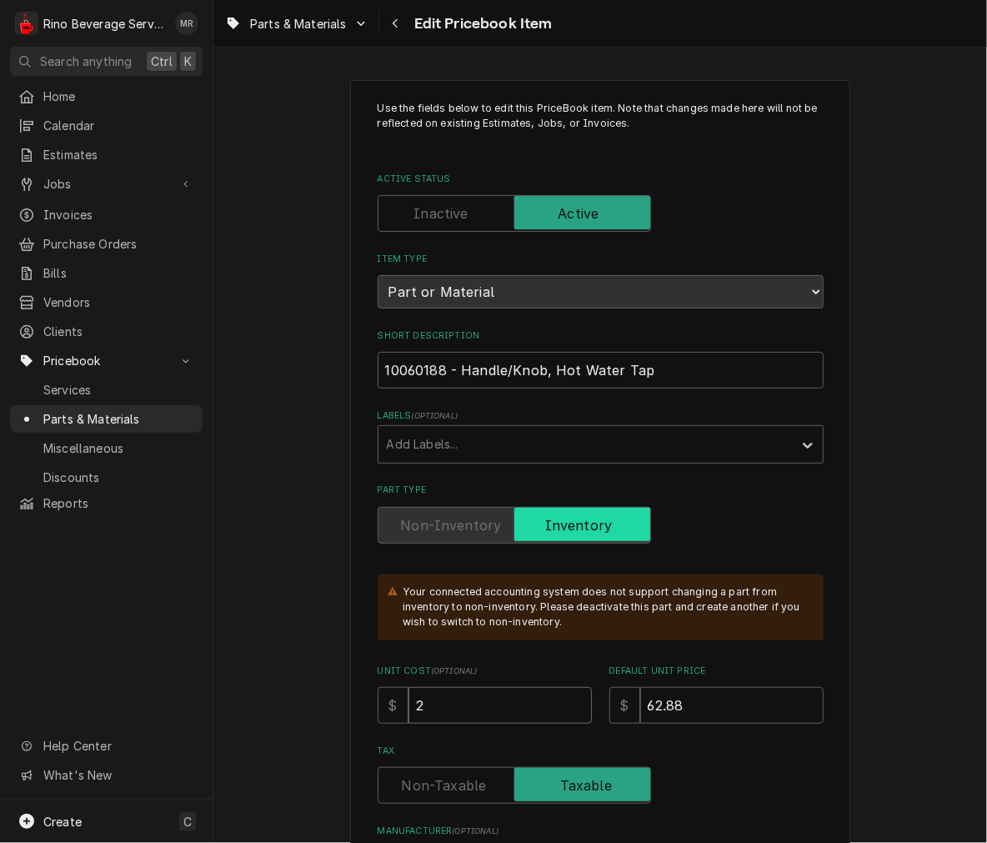
type textarea "x"
type input "24"
type textarea "x"
type input "24.5"
type textarea "x"
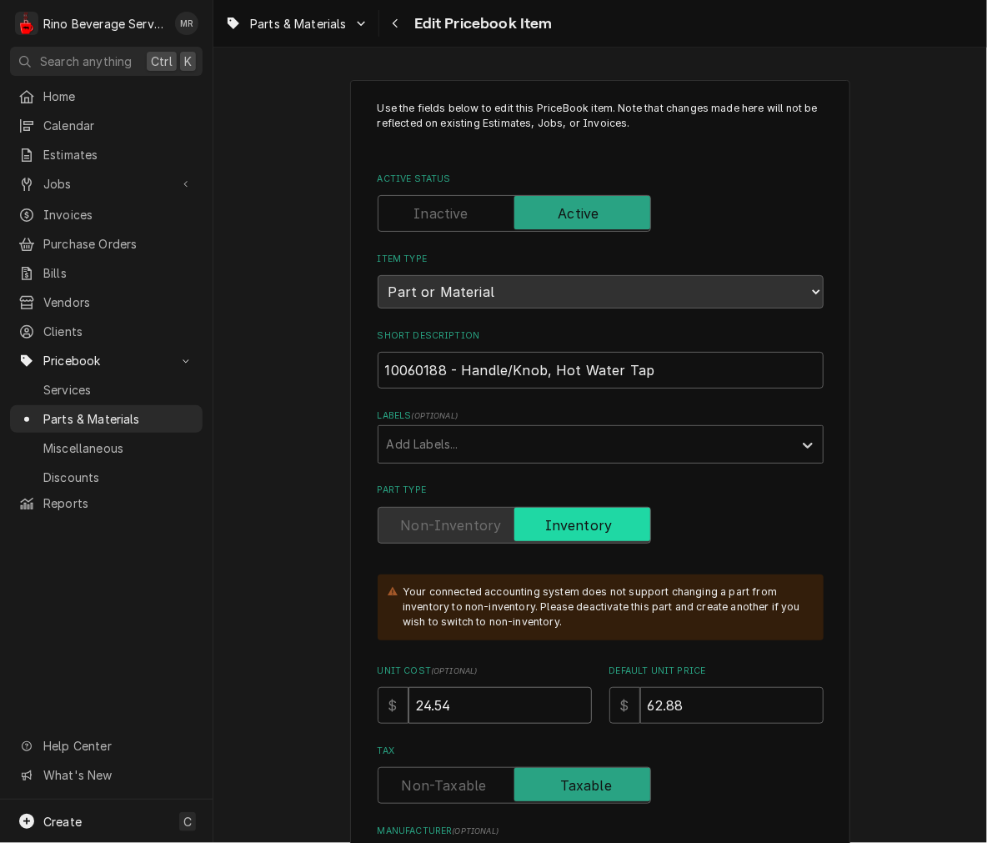
type input "24.54"
click at [707, 700] on input "62.88" at bounding box center [731, 705] width 183 height 37
type textarea "x"
type input "62.8"
type textarea "x"
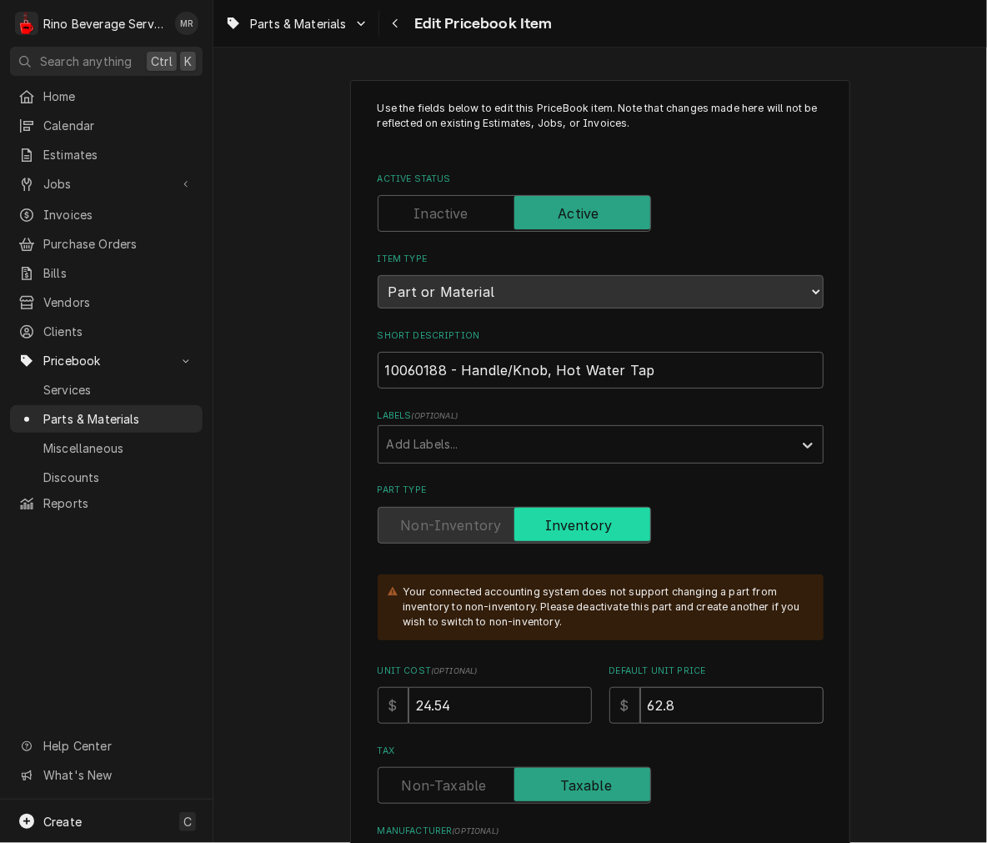
type input "62"
type textarea "x"
type input "6"
type textarea "x"
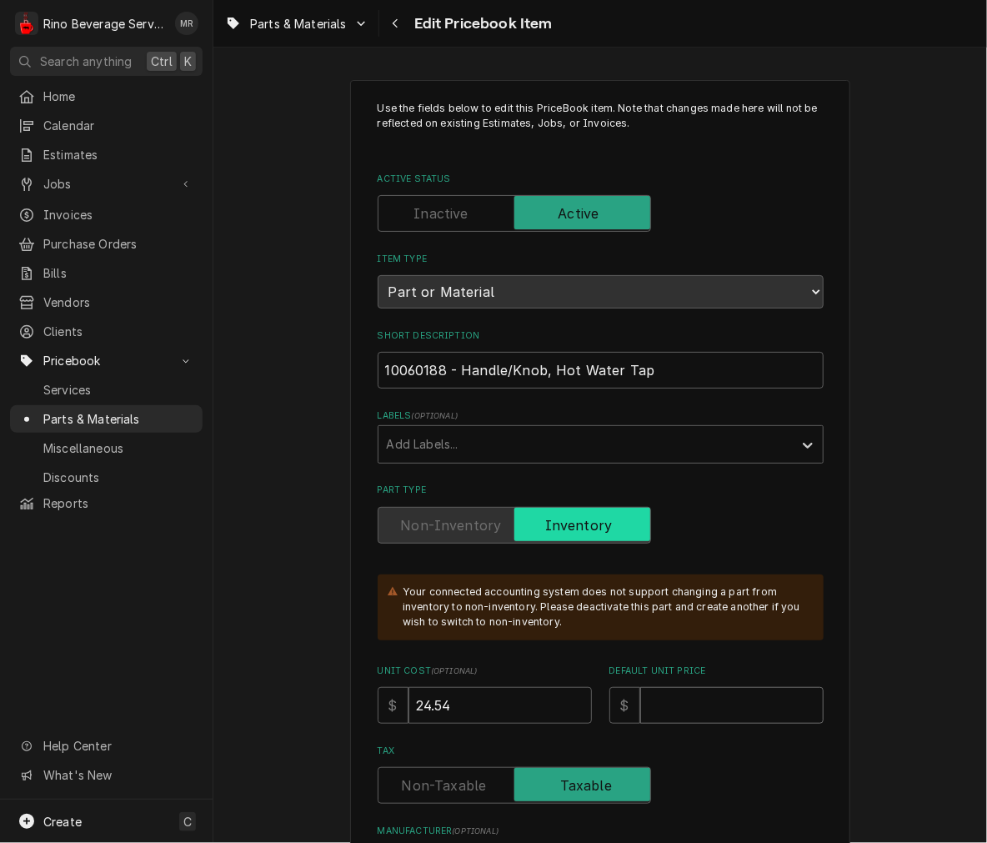
type input "4"
type textarea "x"
type input "48"
type textarea "x"
type input "4"
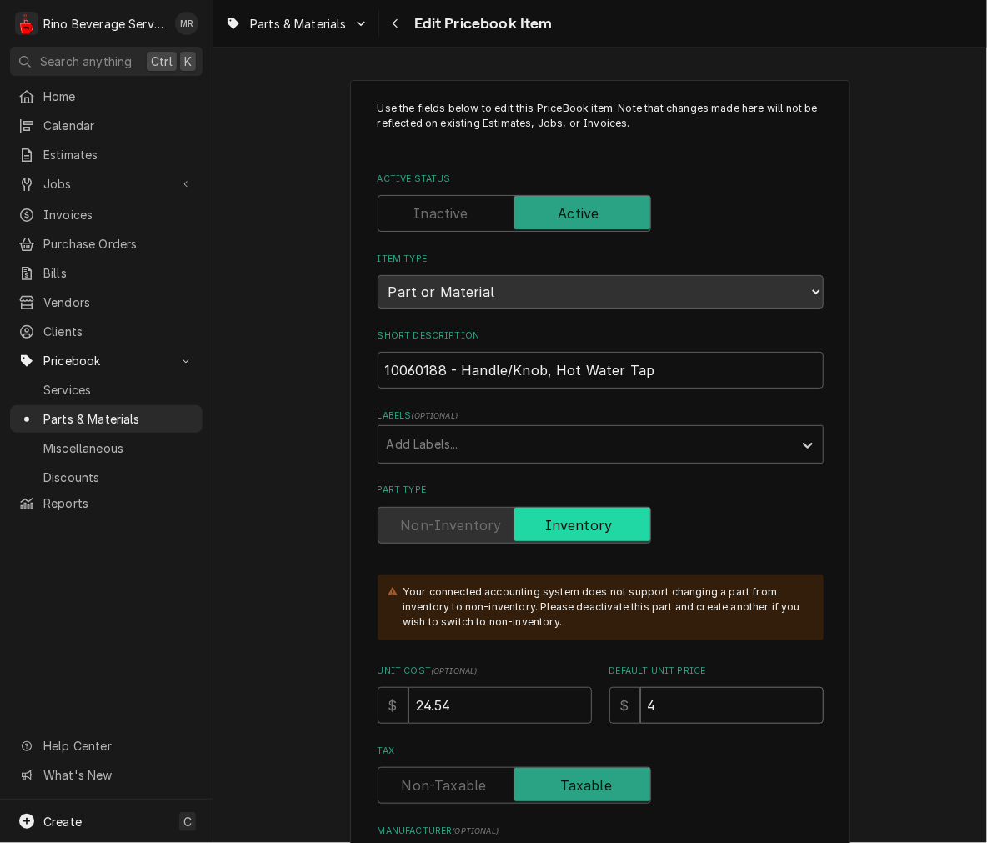
type textarea "x"
type input "49"
type textarea "x"
type input "490"
type textarea "x"
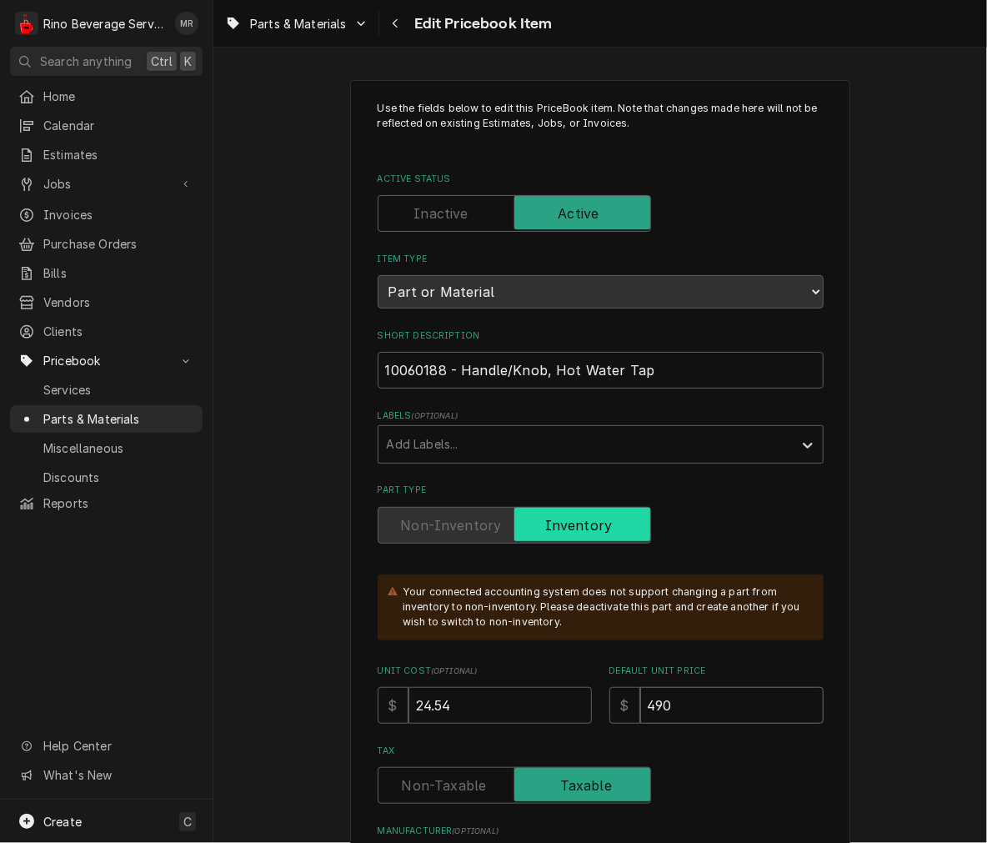
type input "49"
type textarea "x"
type input "49.0"
type textarea "x"
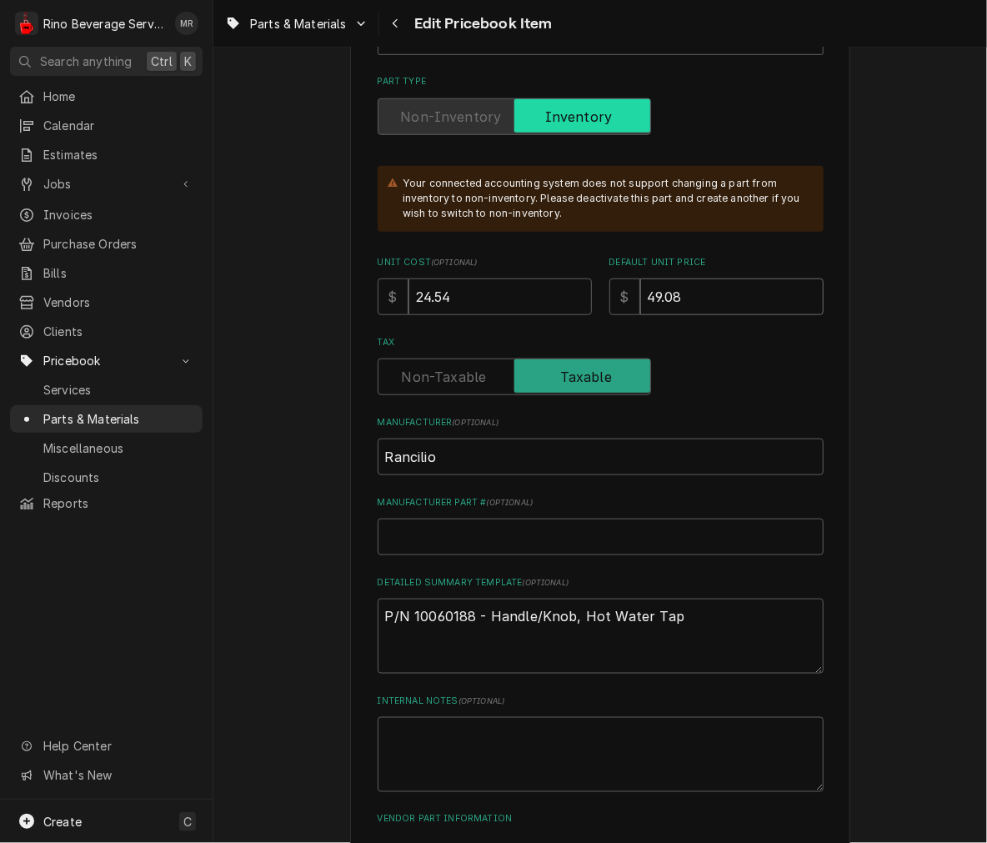
scroll to position [484, 0]
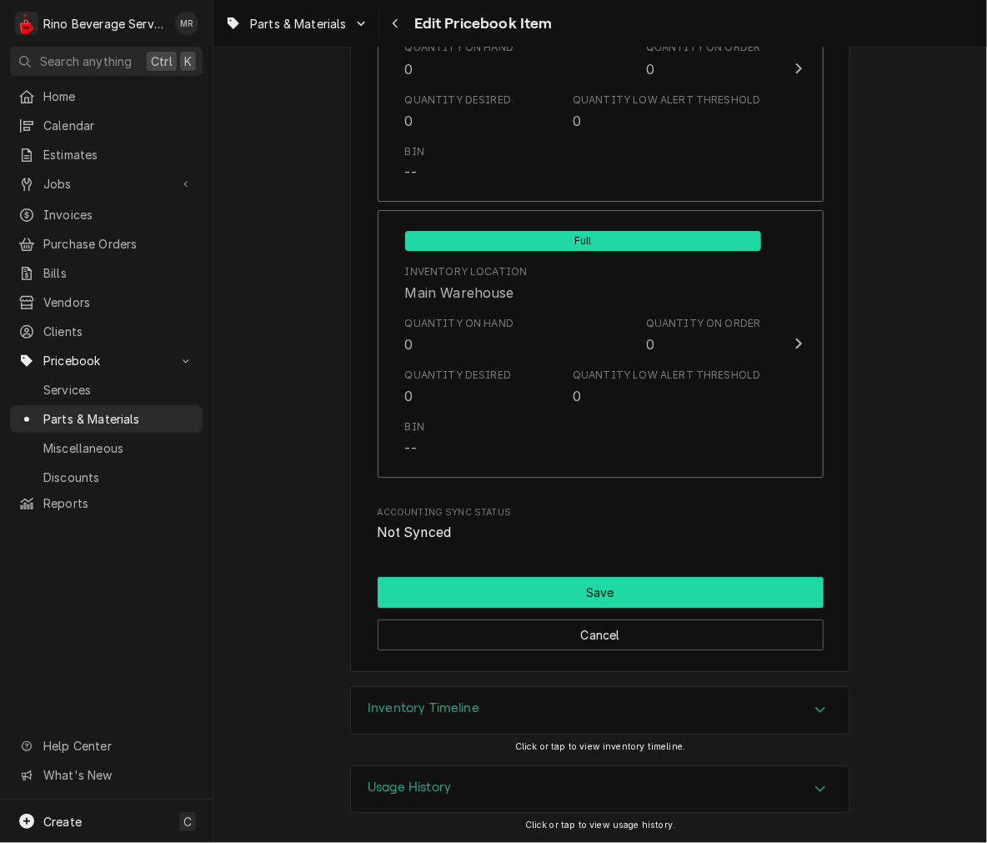
type input "49.08"
click at [514, 603] on button "Save" at bounding box center [601, 592] width 446 height 31
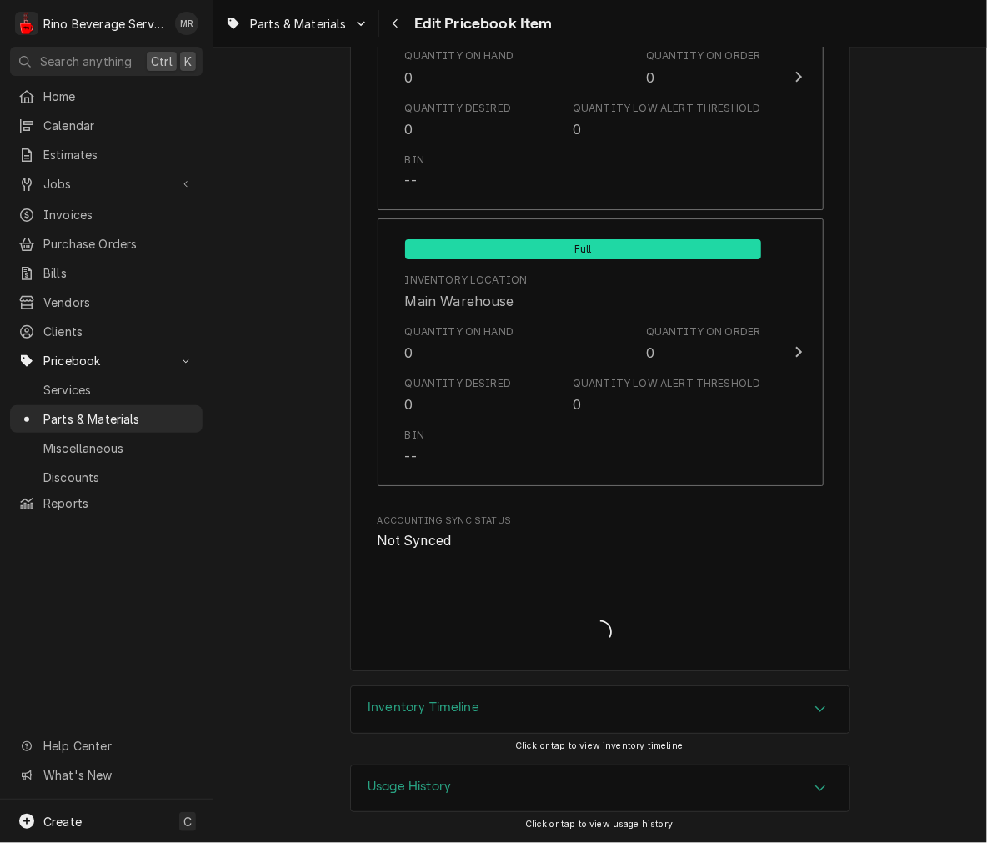
scroll to position [1928, 0]
type textarea "x"
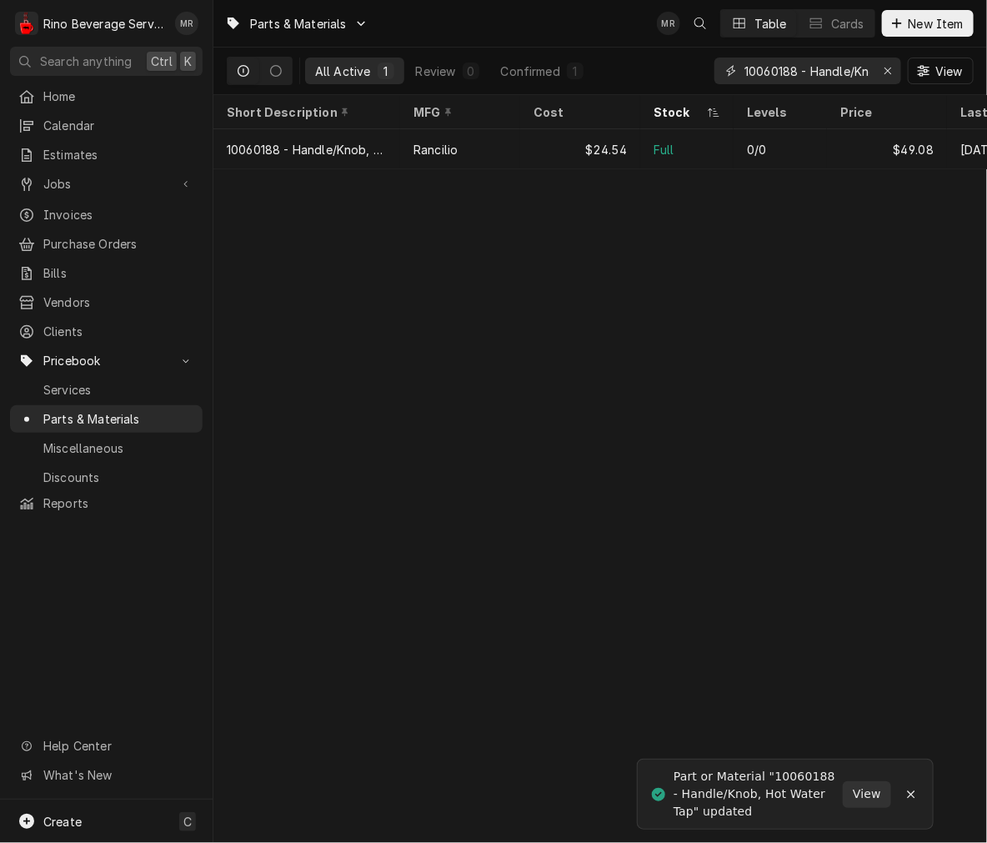
click at [805, 70] on input "10060188 - Handle/Knob, Hot Water Tap" at bounding box center [807, 71] width 125 height 27
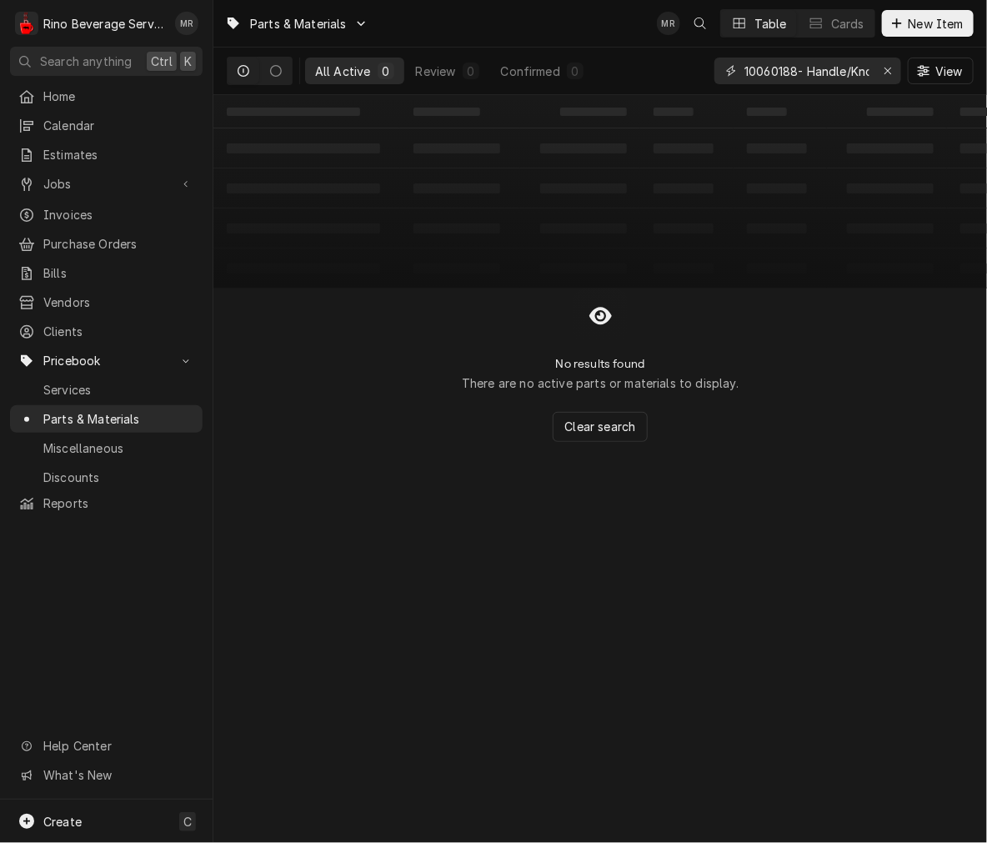
type input "10060188- Handle/Knob, Hot Water Tap"
click at [804, 33] on button "Cards" at bounding box center [836, 23] width 77 height 27
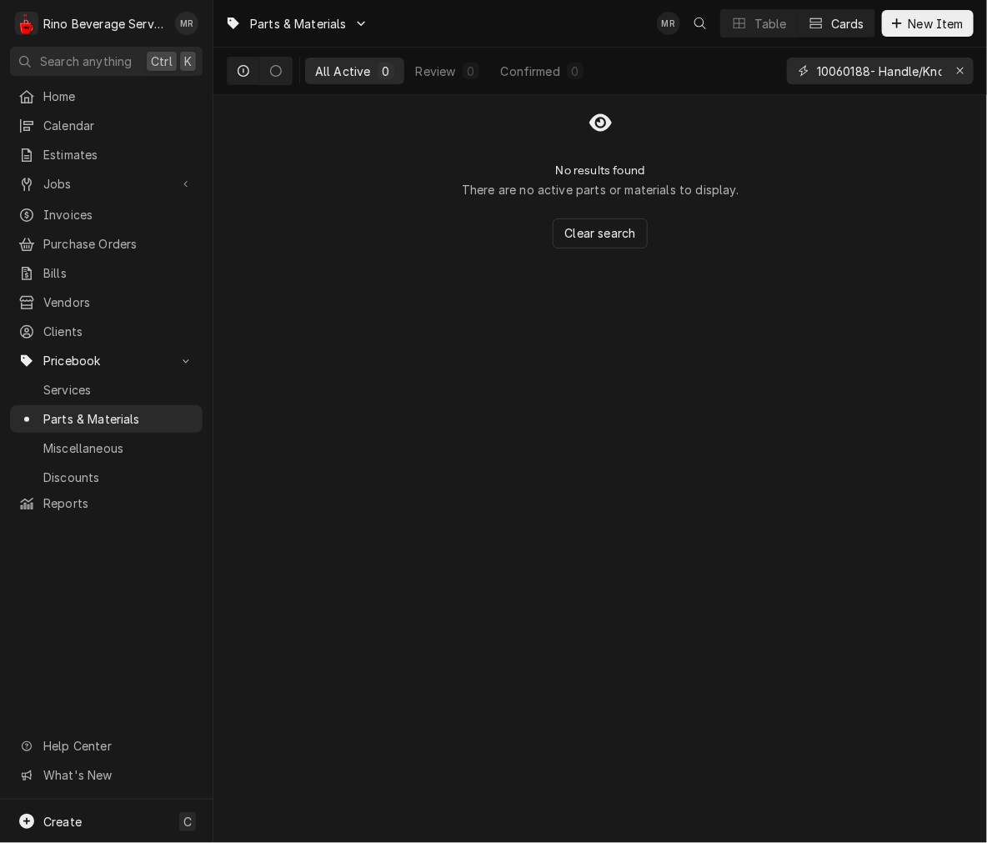
click at [818, 71] on input "10060188- Handle/Knob, Hot Water Tap" at bounding box center [879, 71] width 125 height 27
click at [870, 71] on input "10060188- Handle/Knob, Hot Water Tap" at bounding box center [879, 71] width 125 height 27
click at [863, 71] on input "10060188- Handle/Knob, Hot Water Tap" at bounding box center [879, 71] width 125 height 27
click at [710, 15] on button "Open search" at bounding box center [700, 23] width 27 height 27
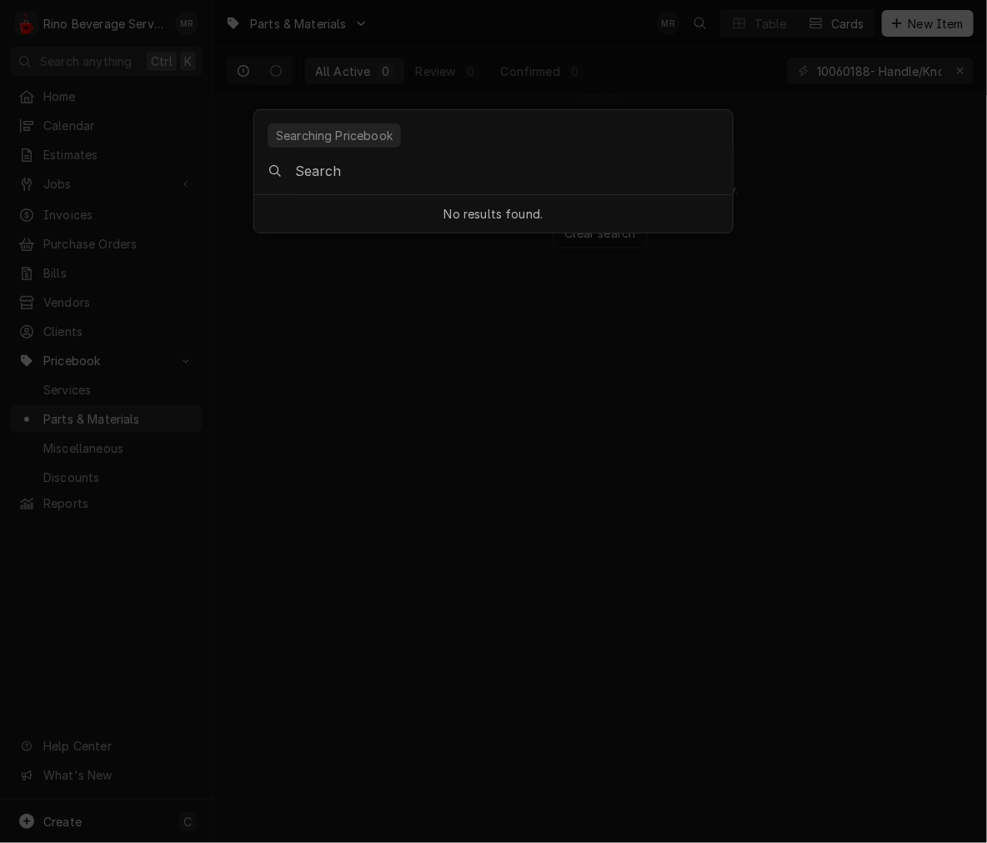
click at [759, 31] on div at bounding box center [493, 421] width 987 height 843
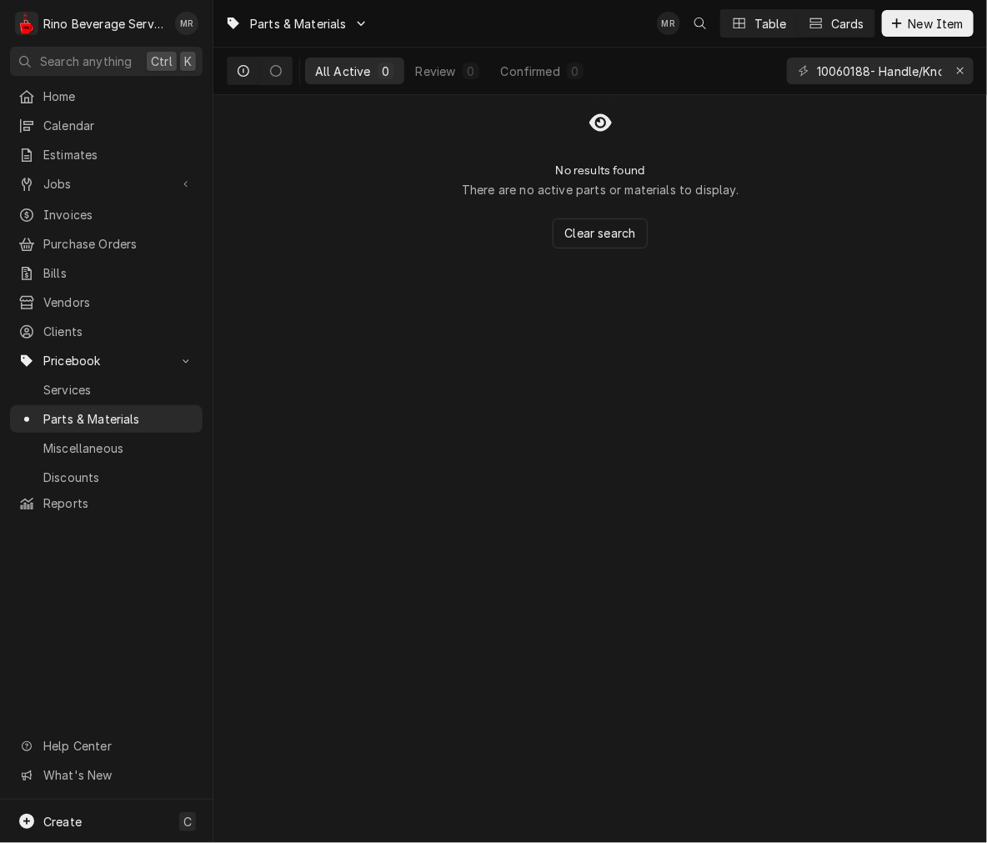
click at [768, 30] on div "Table" at bounding box center [771, 24] width 33 height 18
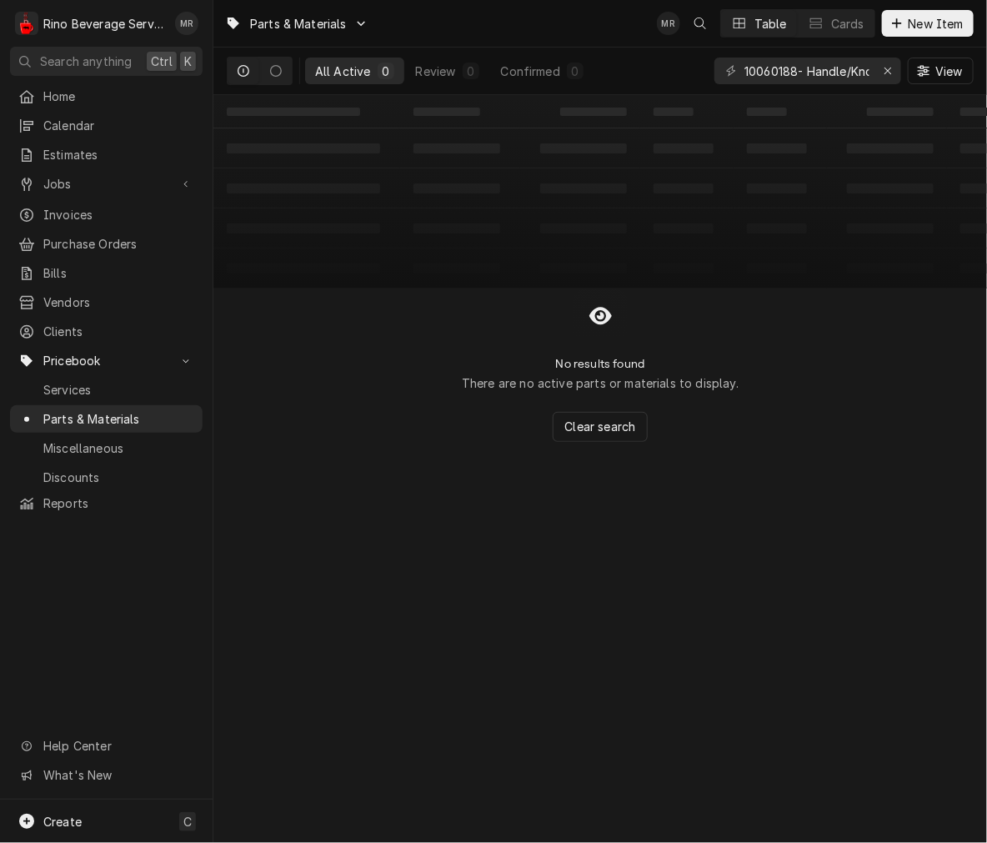
click at [832, 78] on input "10060188- Handle/Knob, Hot Water Tap" at bounding box center [807, 71] width 125 height 27
click at [831, 73] on input "10060188- Handle/Knob, Hot Water Tap" at bounding box center [807, 71] width 125 height 27
click at [887, 70] on icon "Erase input" at bounding box center [888, 71] width 7 height 7
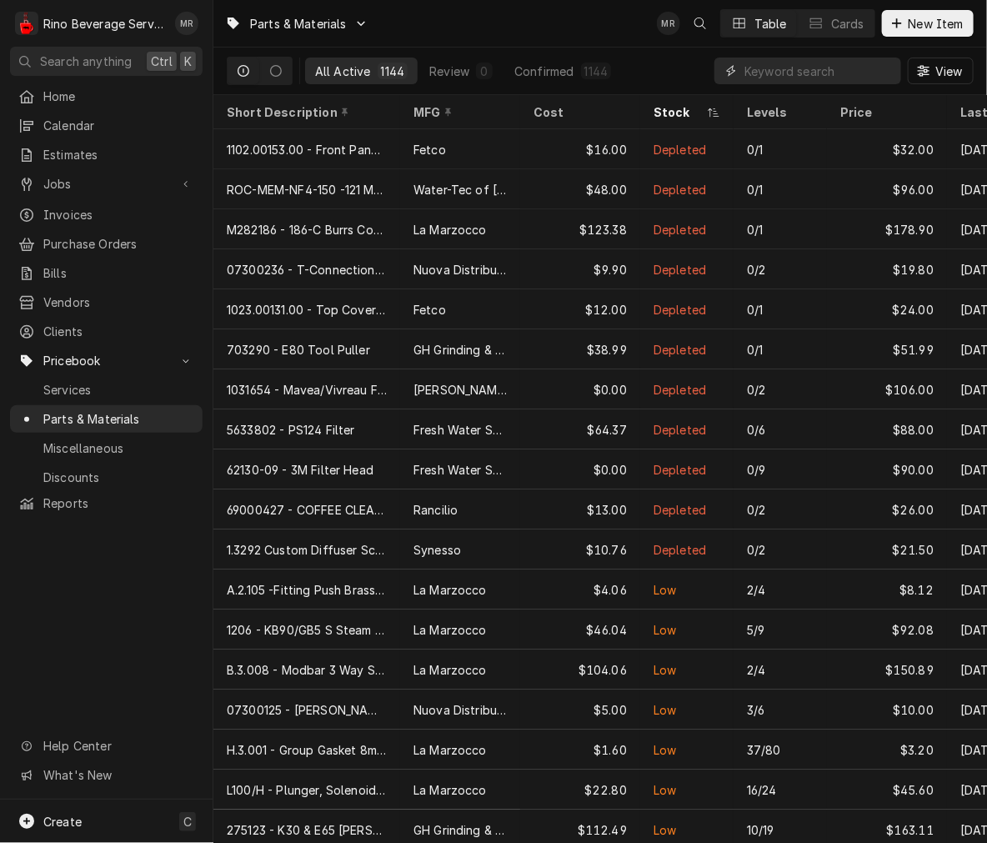
type input "0"
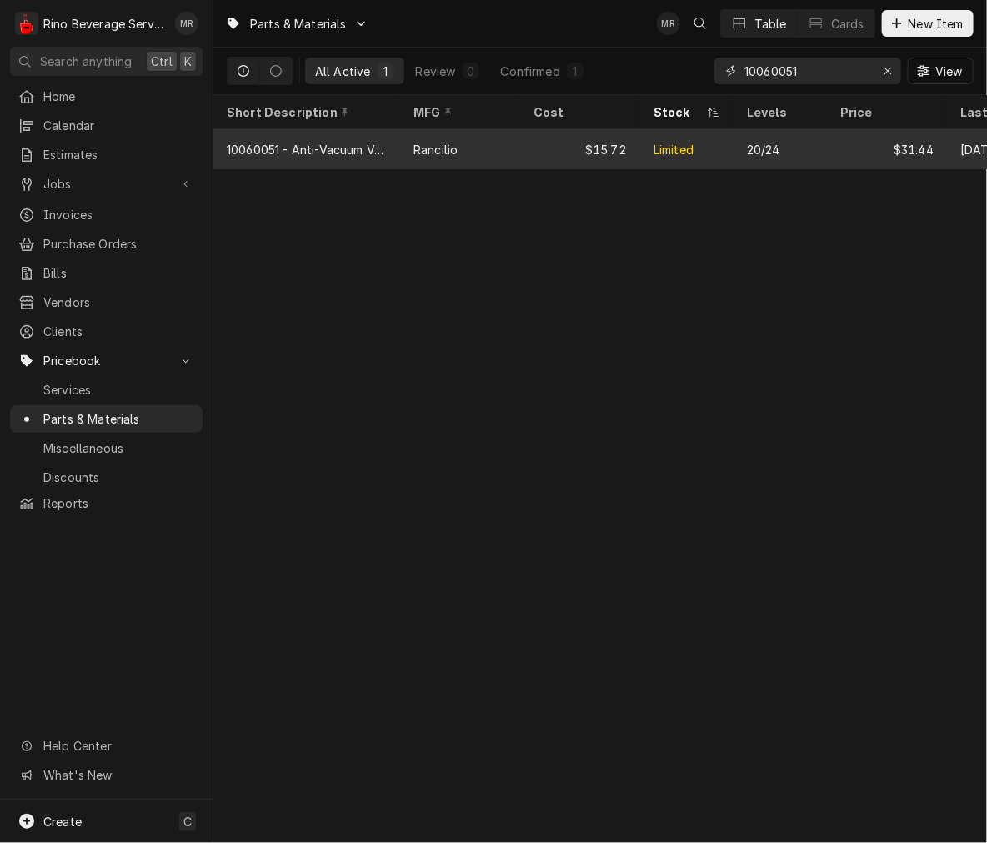
type input "10060051"
click at [737, 157] on div "20/24" at bounding box center [780, 149] width 93 height 40
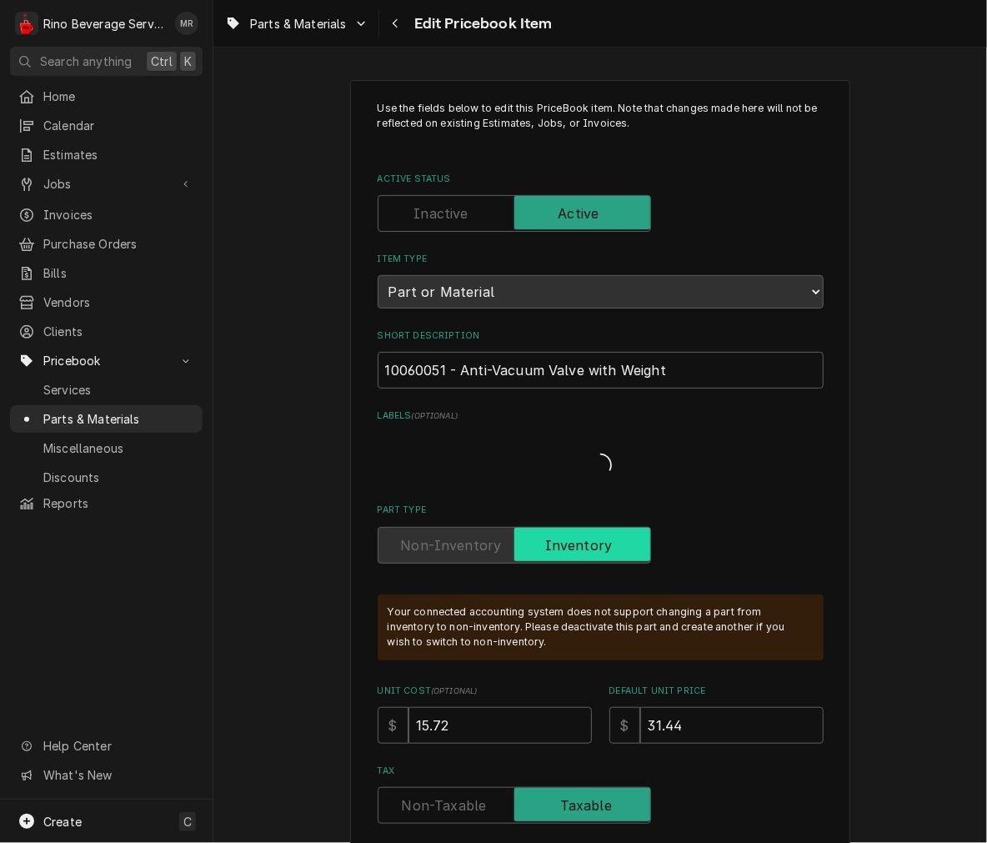
type textarea "x"
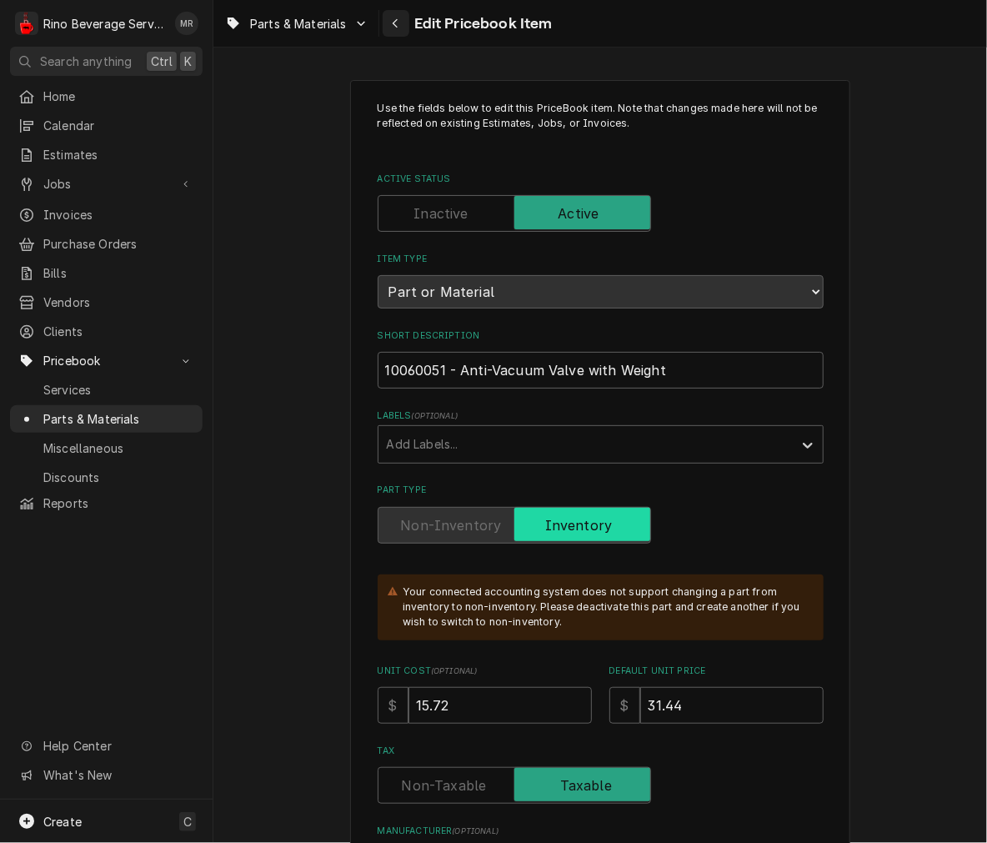
click at [405, 26] on button "Navigate back" at bounding box center [396, 23] width 27 height 27
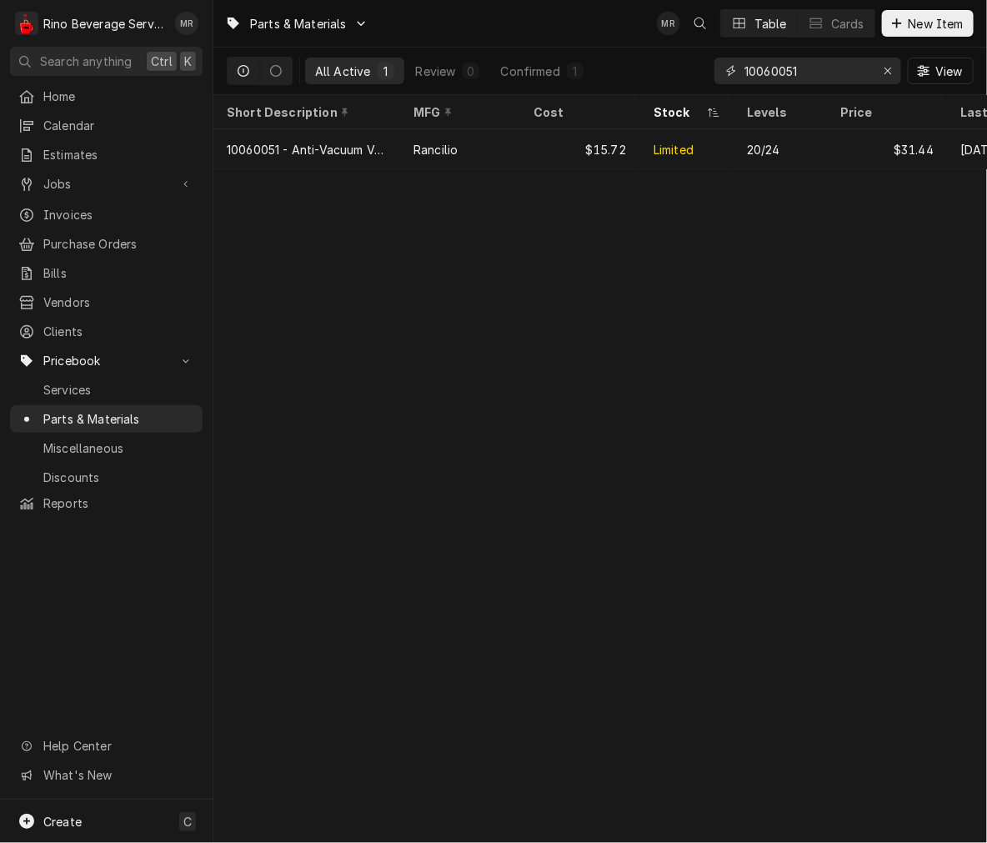
click at [803, 79] on input "10060051" at bounding box center [807, 71] width 125 height 27
type input "2"
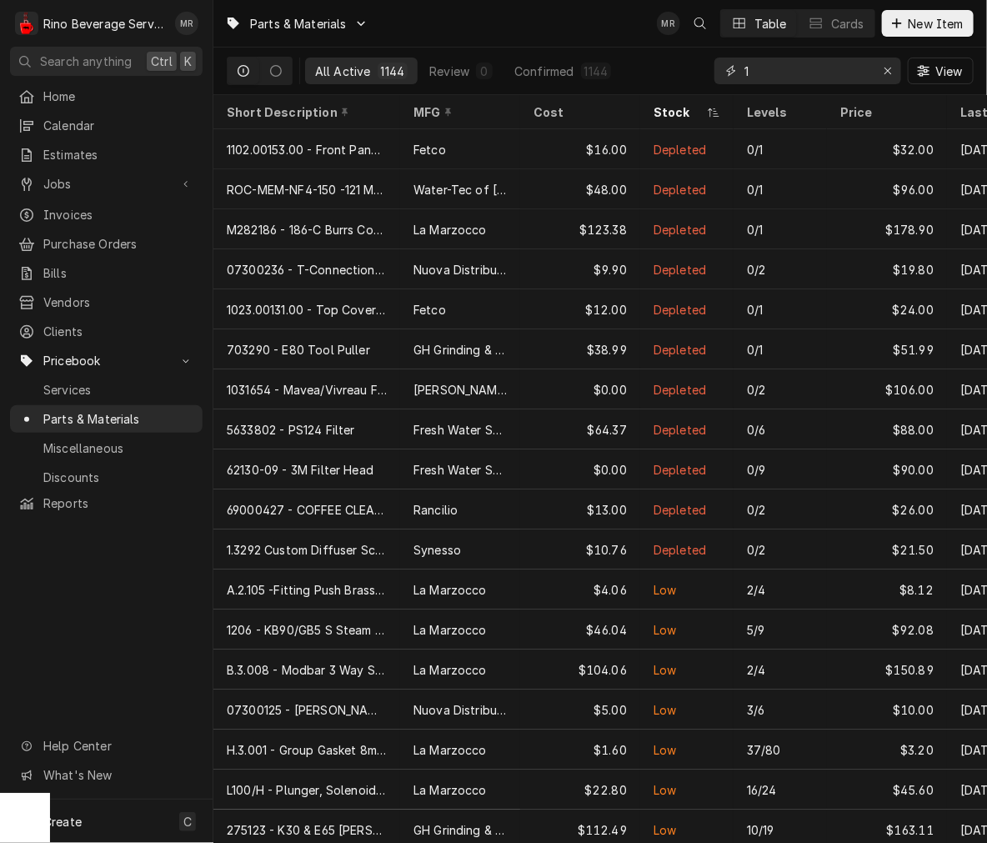
type input "1"
type input "0"
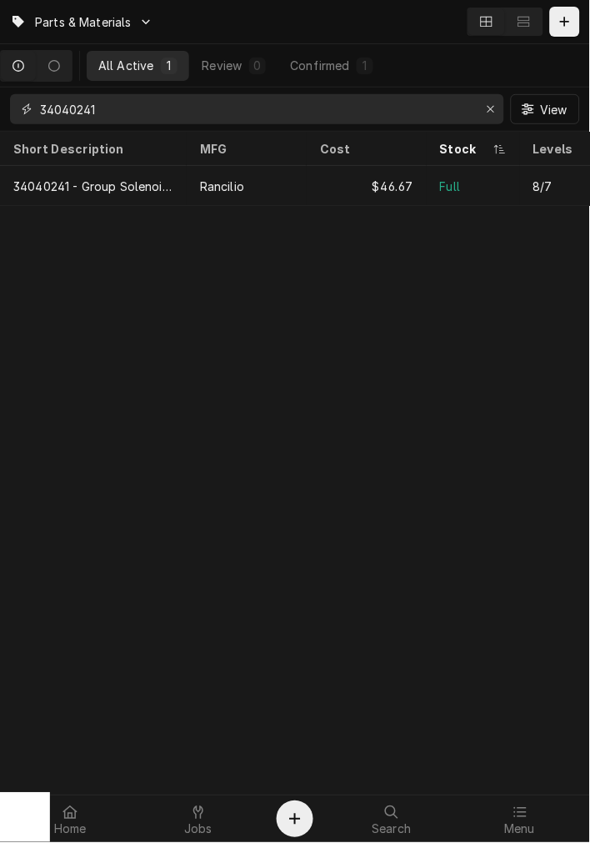
click at [148, 118] on input "34040241" at bounding box center [256, 109] width 433 height 30
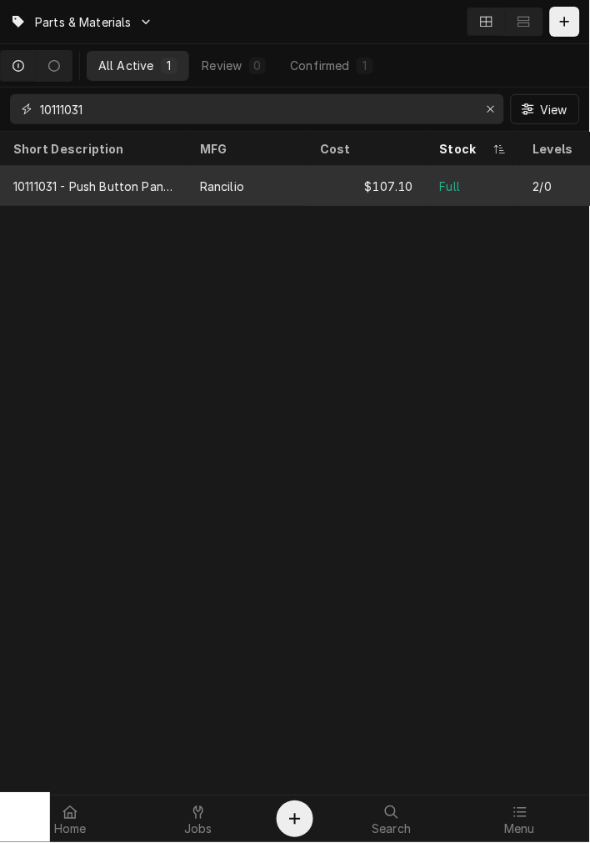
type input "10111031"
click at [155, 194] on div "10111031 - Push Button Panel Epoca Vol" at bounding box center [93, 186] width 187 height 40
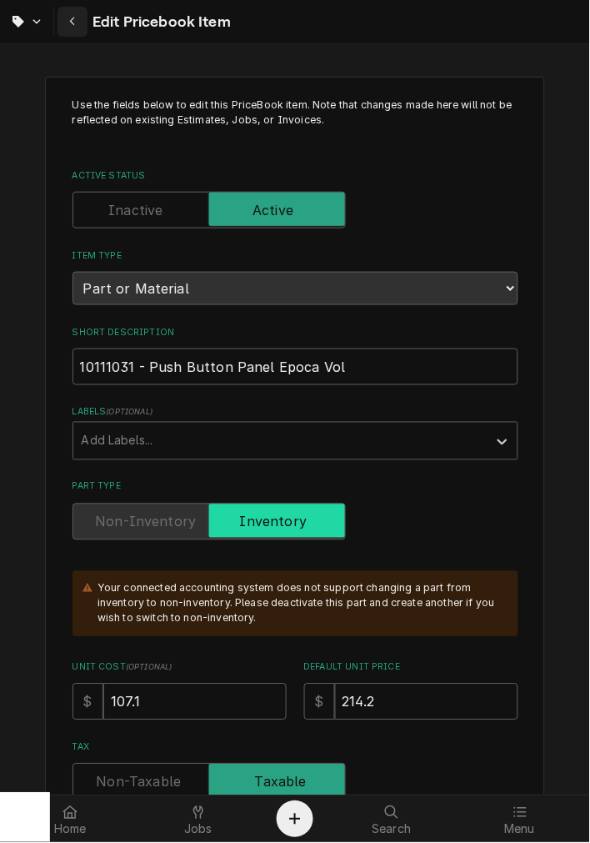
click at [70, 9] on button "Navigate back" at bounding box center [73, 22] width 30 height 30
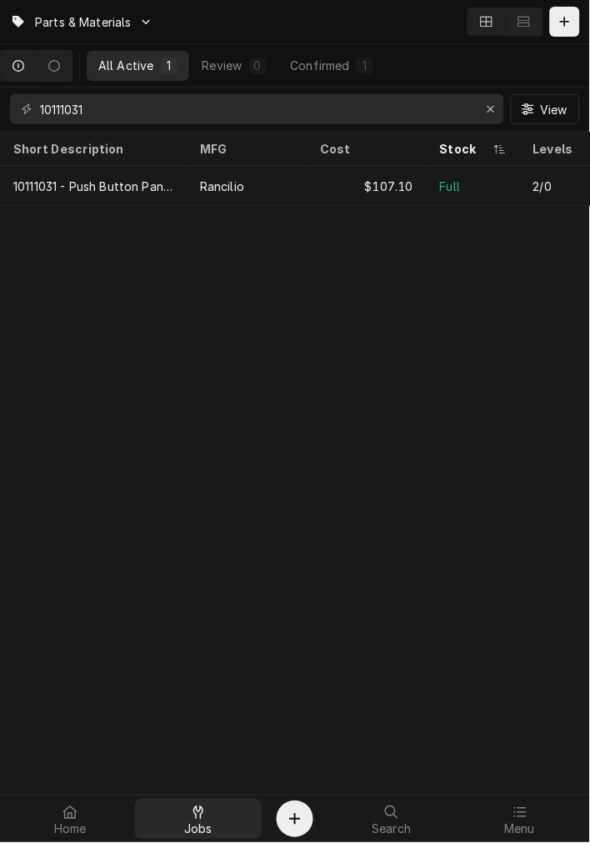
click at [212, 812] on div "Jobs" at bounding box center [198, 819] width 120 height 33
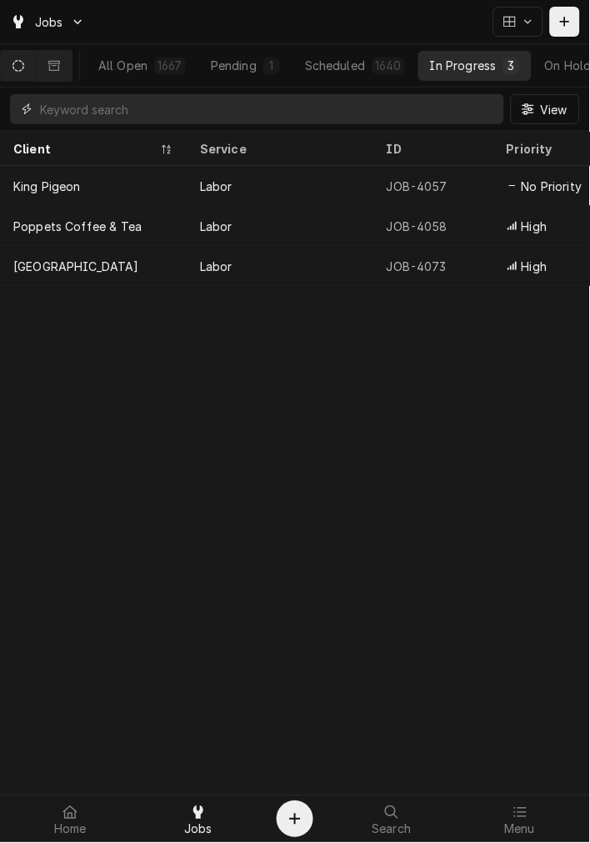
click at [113, 103] on input "Dynamic Content Wrapper" at bounding box center [268, 109] width 456 height 30
click at [144, 106] on input "Dynamic Content Wrapper" at bounding box center [268, 109] width 456 height 30
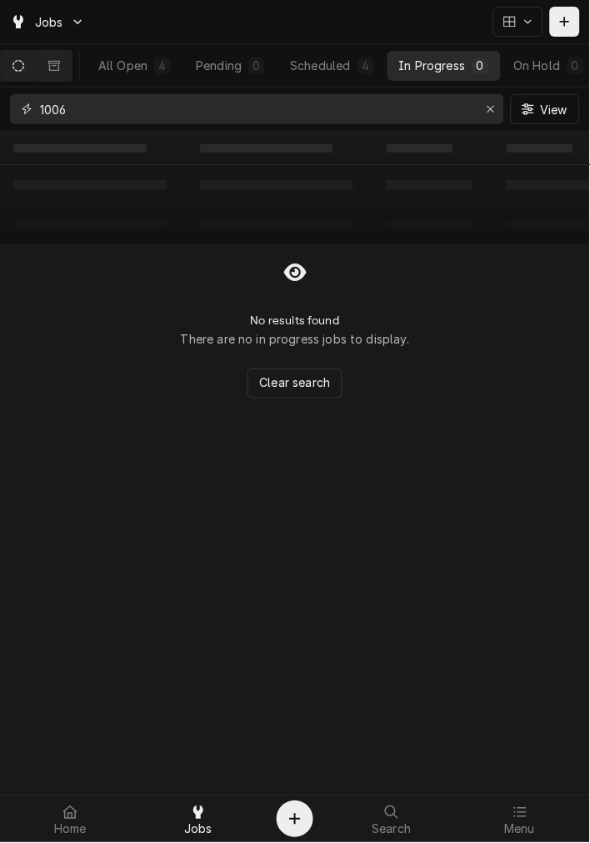
type input "1006"
click at [521, 818] on icon at bounding box center [520, 812] width 13 height 13
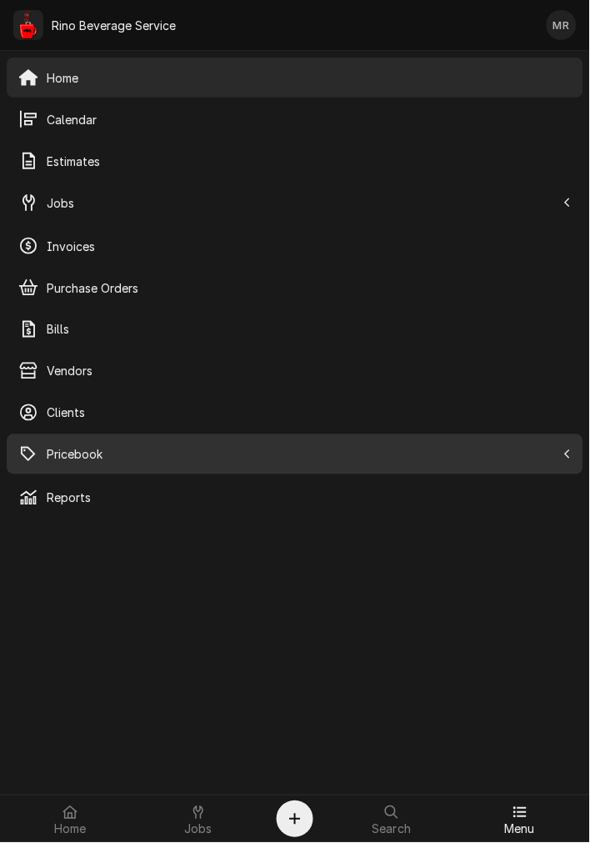
click at [108, 449] on span "Pricebook" at bounding box center [301, 455] width 509 height 18
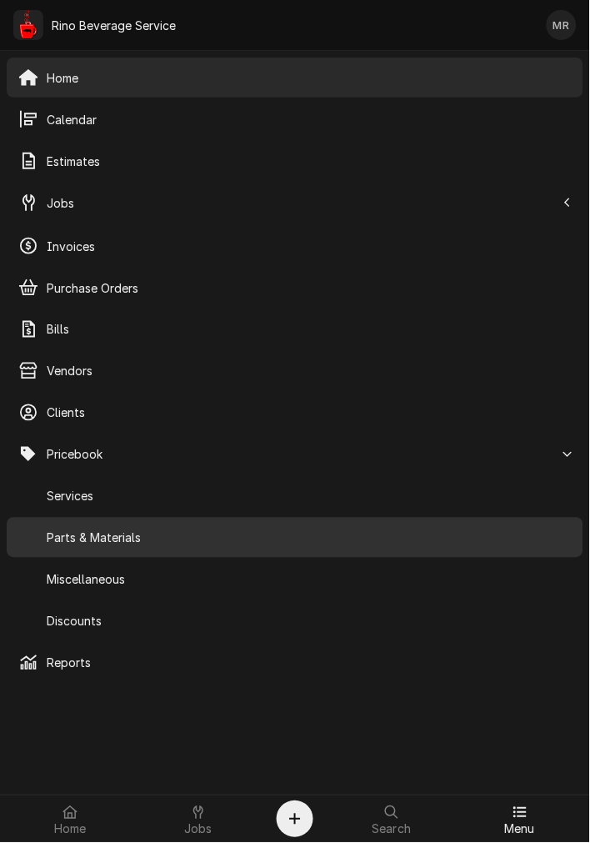
click at [136, 537] on span "Parts & Materials" at bounding box center [309, 538] width 525 height 18
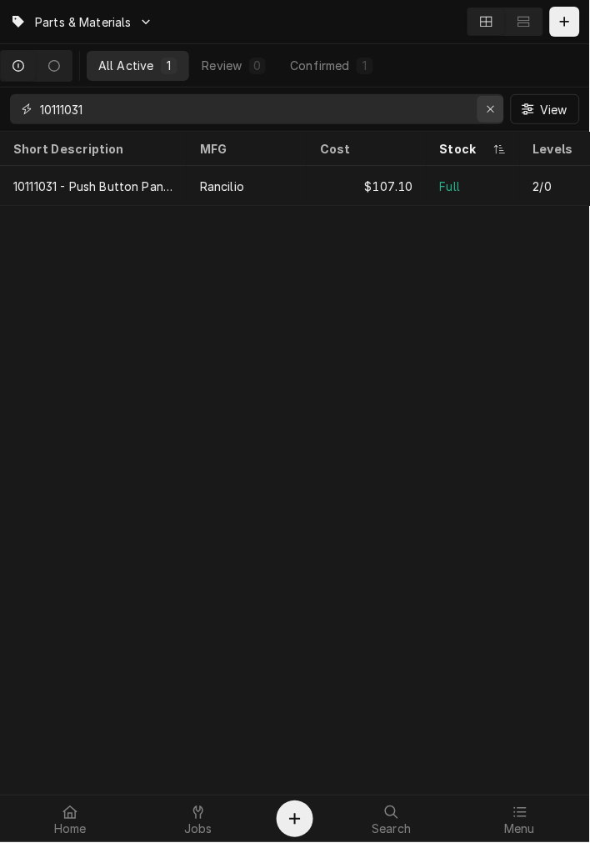
click at [478, 102] on button "Erase input" at bounding box center [491, 109] width 27 height 27
type input "10060188"
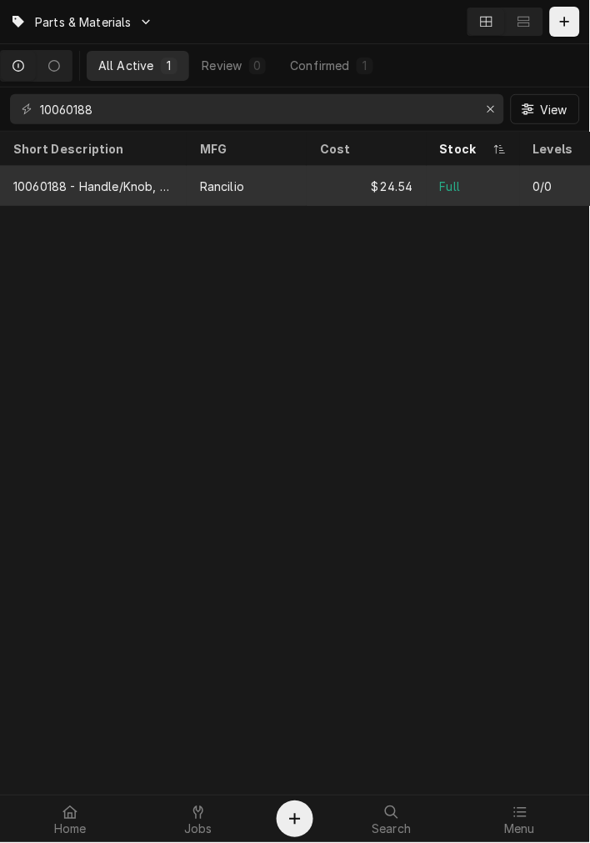
click at [325, 181] on div "$24.54" at bounding box center [367, 186] width 120 height 40
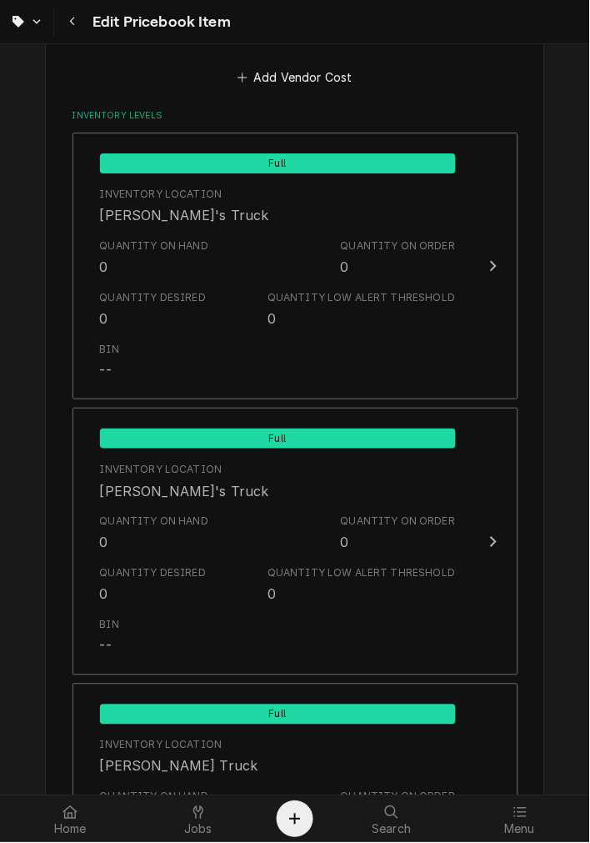
scroll to position [1171, 0]
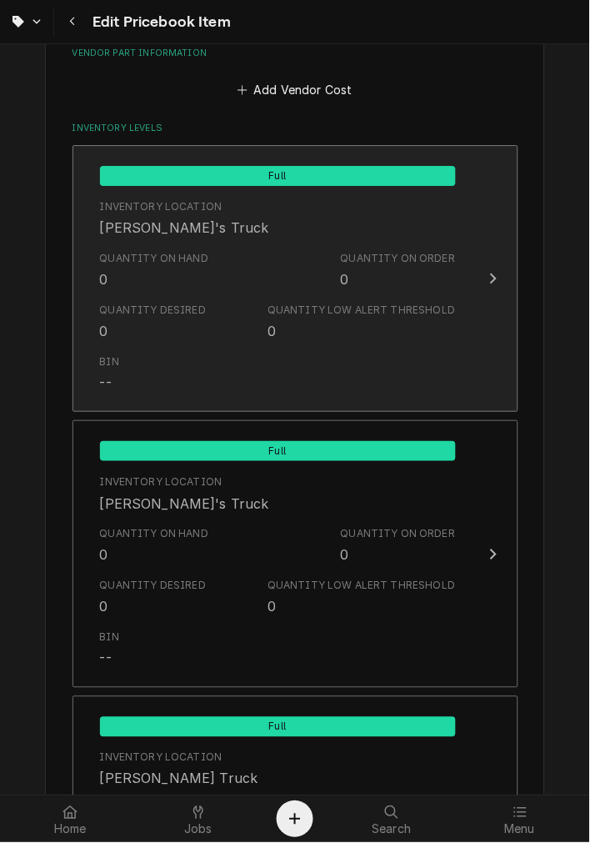
click at [350, 278] on div "Quantity on Order 0" at bounding box center [398, 270] width 115 height 38
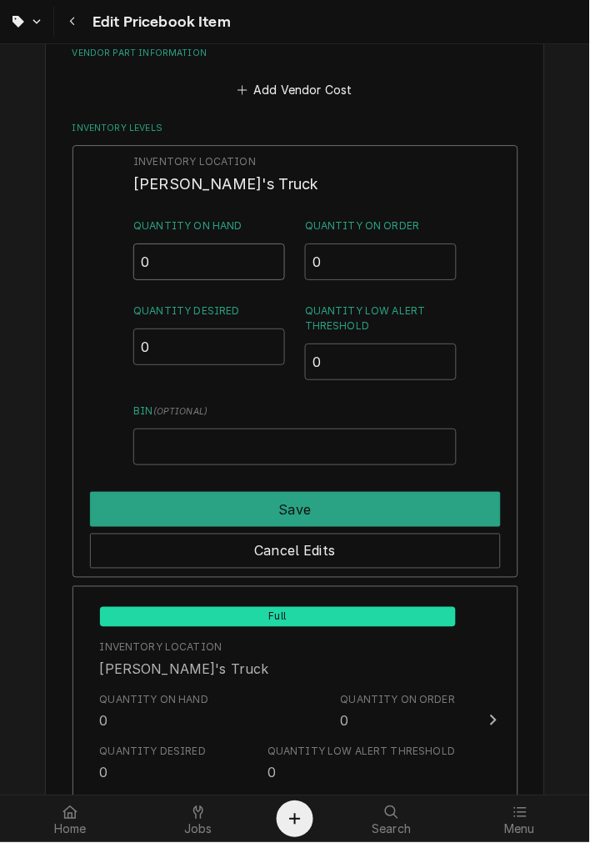
click at [203, 254] on input "0" at bounding box center [209, 261] width 152 height 37
type input "01"
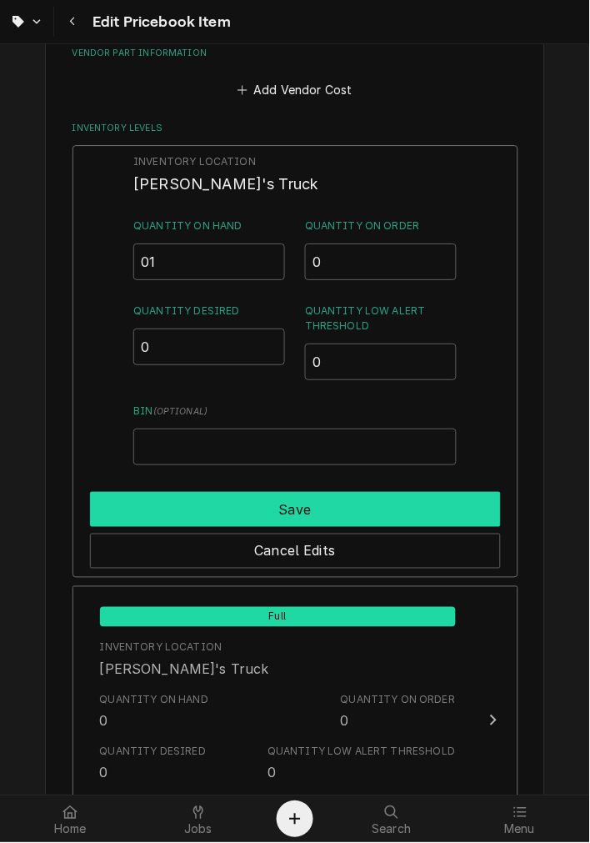
click at [388, 506] on button "Save" at bounding box center [295, 509] width 411 height 35
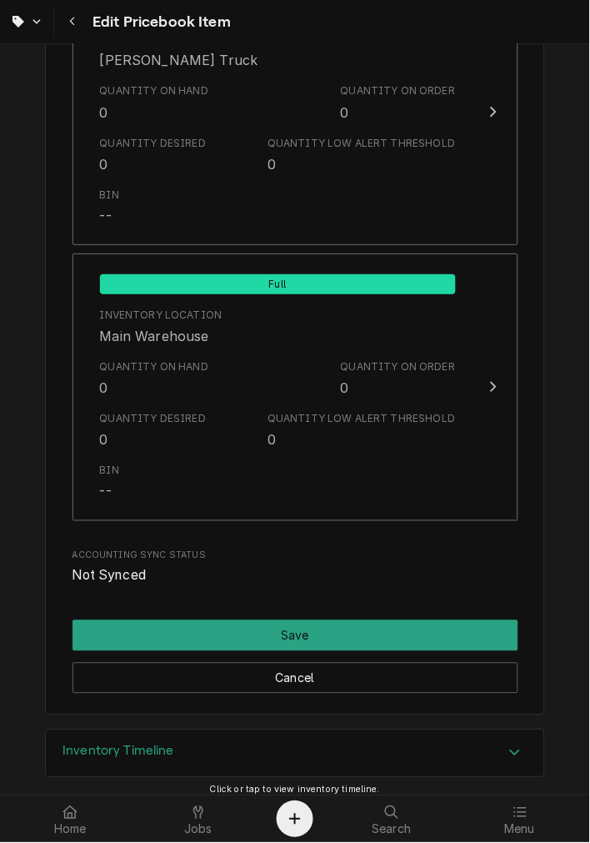
scroll to position [1981, 0]
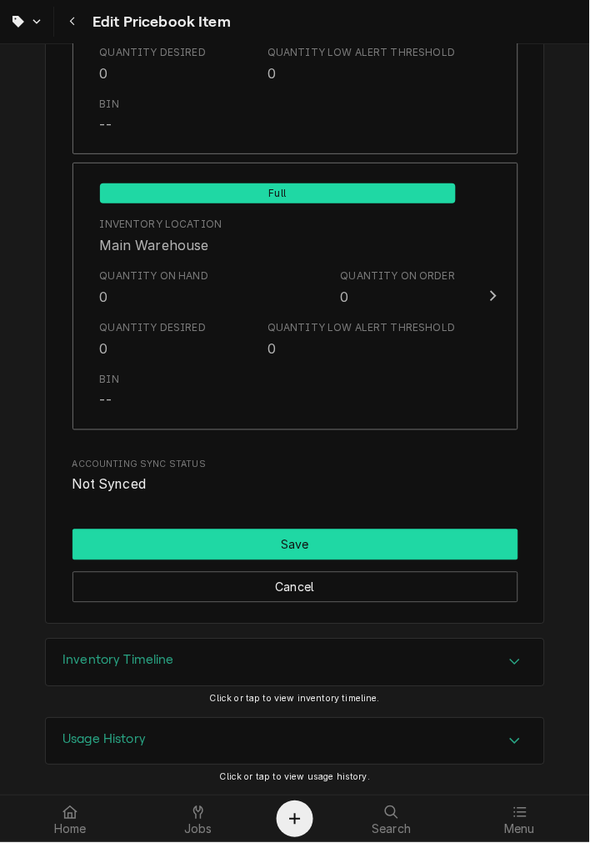
click at [345, 539] on button "Save" at bounding box center [296, 544] width 446 height 31
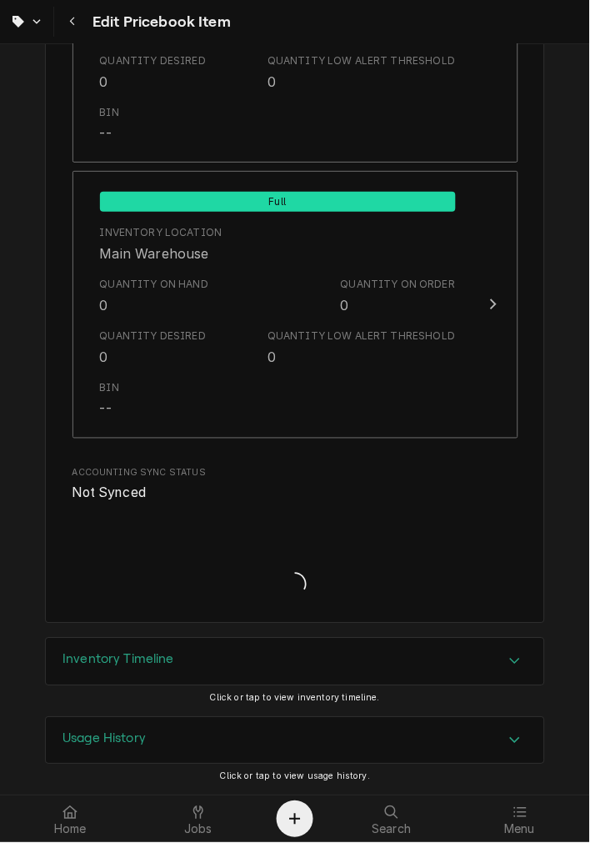
scroll to position [1972, 0]
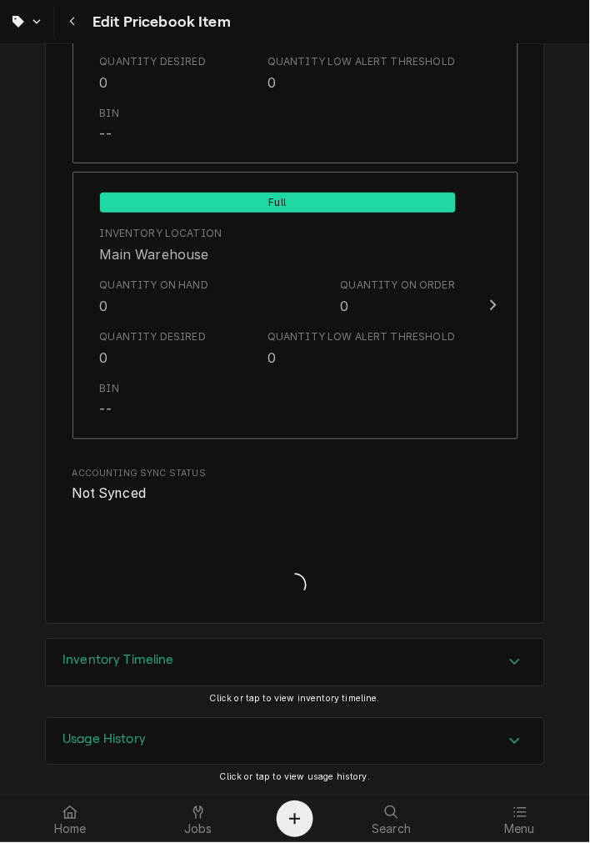
type textarea "x"
